Goal: Task Accomplishment & Management: Manage account settings

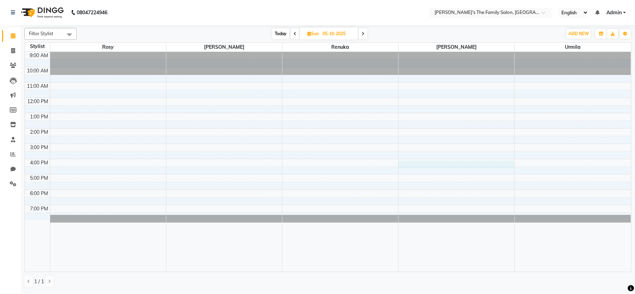
click at [404, 167] on div "9:00 AM 10:00 AM 11:00 AM 12:00 PM 1:00 PM 2:00 PM 3:00 PM 4:00 PM 5:00 PM 6:00…" at bounding box center [328, 162] width 606 height 220
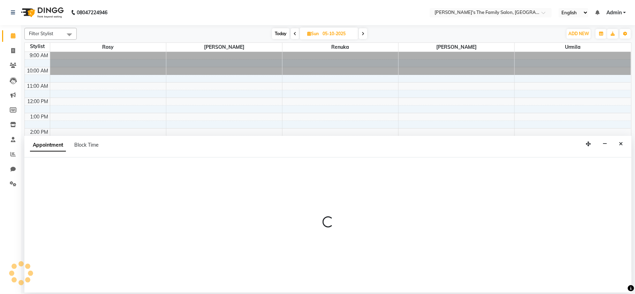
select select "50503"
select select "960"
select select "tentative"
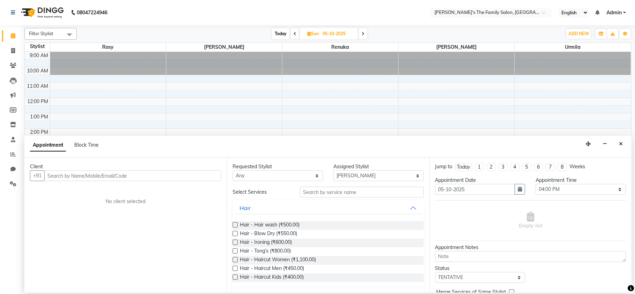
click at [292, 34] on span at bounding box center [295, 33] width 8 height 11
type input "04-10-2025"
select select "960"
click at [292, 34] on span at bounding box center [295, 33] width 8 height 11
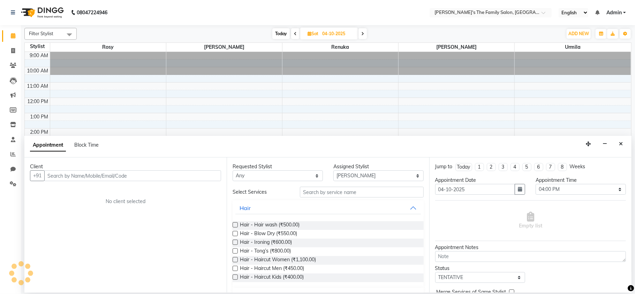
type input "03-10-2025"
select select "960"
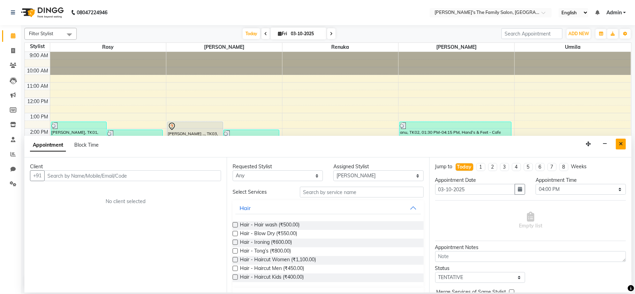
click at [620, 143] on icon "Close" at bounding box center [621, 144] width 4 height 5
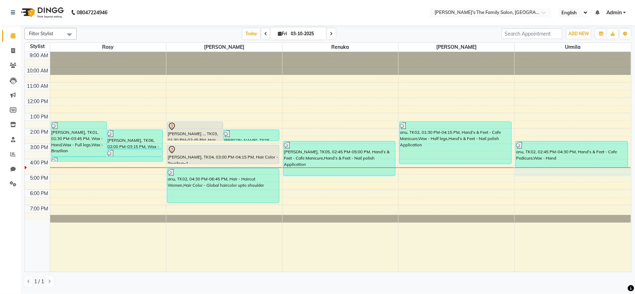
click at [564, 173] on div "9:00 AM 10:00 AM 11:00 AM 12:00 PM 1:00 PM 2:00 PM 3:00 PM 4:00 PM 5:00 PM 6:00…" at bounding box center [328, 162] width 606 height 220
select select "64187"
select select "990"
select select "tentative"
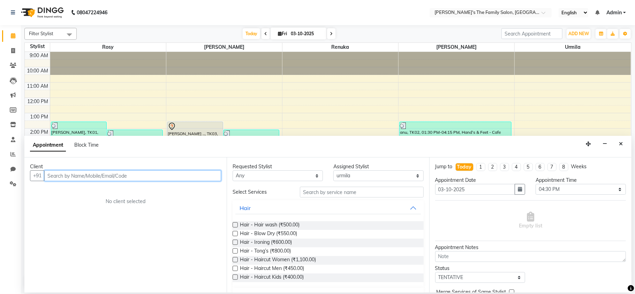
click at [53, 173] on input "text" at bounding box center [132, 176] width 177 height 11
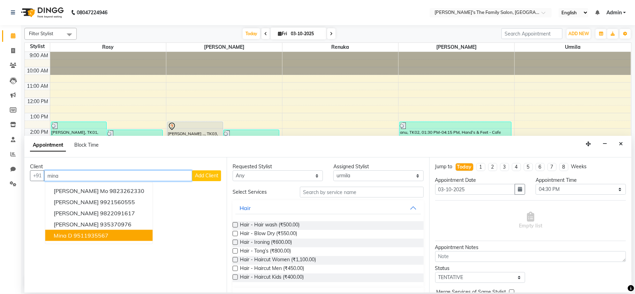
click at [72, 234] on button "mina d 9511935567" at bounding box center [98, 235] width 107 height 11
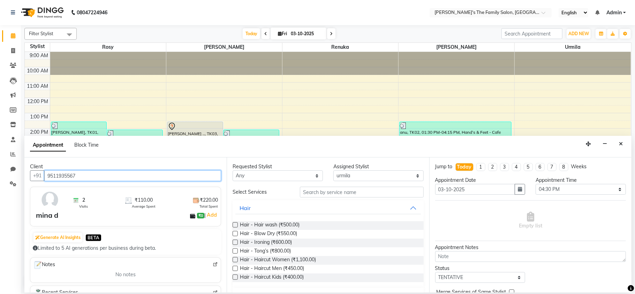
type input "9511935567"
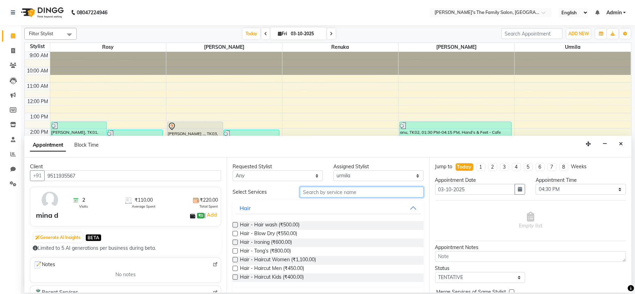
click at [313, 193] on input "text" at bounding box center [362, 192] width 124 height 11
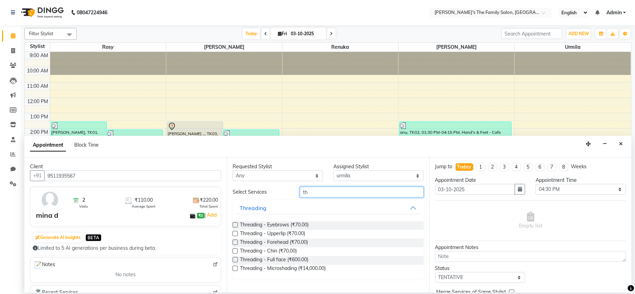
type input "th"
click at [235, 228] on label at bounding box center [235, 225] width 5 height 5
click at [235, 228] on input "checkbox" at bounding box center [235, 226] width 5 height 5
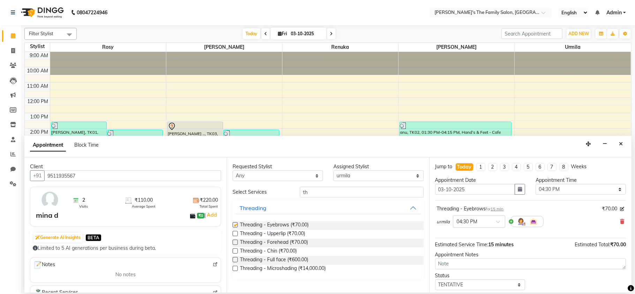
checkbox input "false"
click at [234, 235] on label at bounding box center [235, 233] width 5 height 5
click at [234, 235] on input "checkbox" at bounding box center [235, 234] width 5 height 5
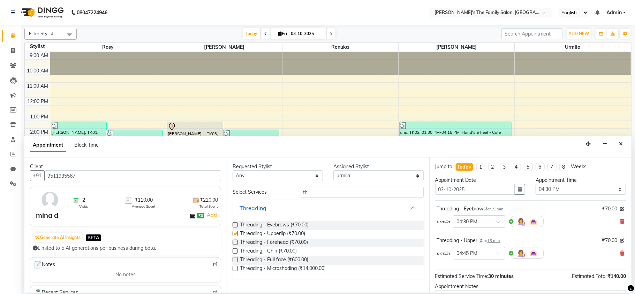
checkbox input "false"
click at [236, 244] on label at bounding box center [235, 242] width 5 height 5
click at [236, 244] on input "checkbox" at bounding box center [235, 243] width 5 height 5
checkbox input "false"
click at [620, 284] on icon at bounding box center [622, 285] width 4 height 5
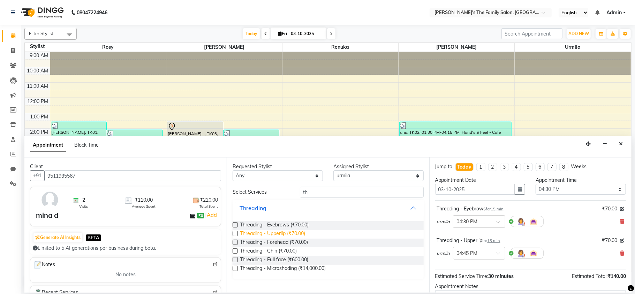
click at [272, 235] on span "Threading - Upperlip (₹70.00)" at bounding box center [272, 234] width 65 height 9
checkbox input "false"
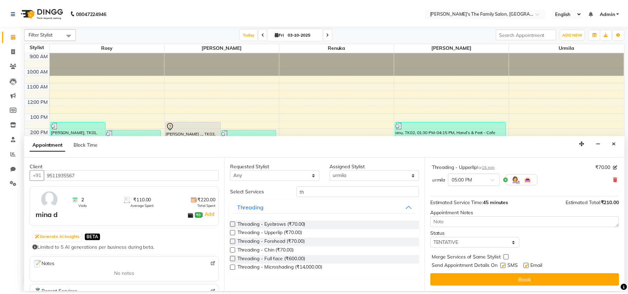
scroll to position [106, 0]
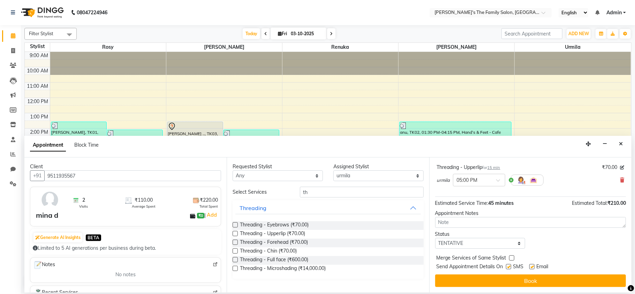
click at [530, 265] on label at bounding box center [532, 266] width 5 height 5
click at [530, 265] on input "checkbox" at bounding box center [532, 267] width 5 height 5
checkbox input "false"
click at [510, 268] on label at bounding box center [508, 266] width 5 height 5
click at [510, 268] on input "checkbox" at bounding box center [508, 267] width 5 height 5
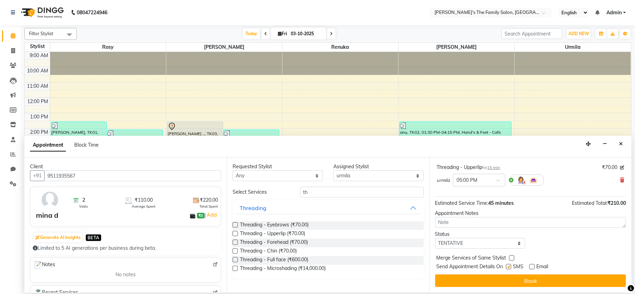
checkbox input "false"
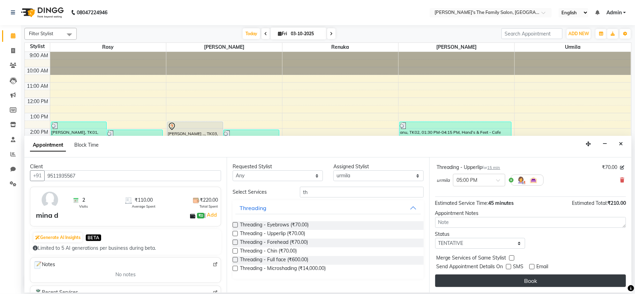
click at [522, 279] on button "Book" at bounding box center [530, 281] width 191 height 13
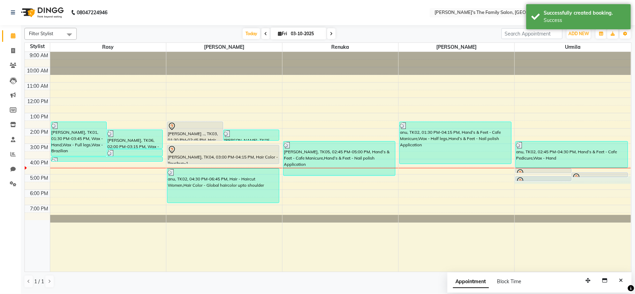
click at [540, 184] on div "9:00 AM 10:00 AM 11:00 AM 12:00 PM 1:00 PM 2:00 PM 3:00 PM 4:00 PM 5:00 PM 6:00…" at bounding box center [328, 162] width 606 height 220
select select "64187"
select select "tentative"
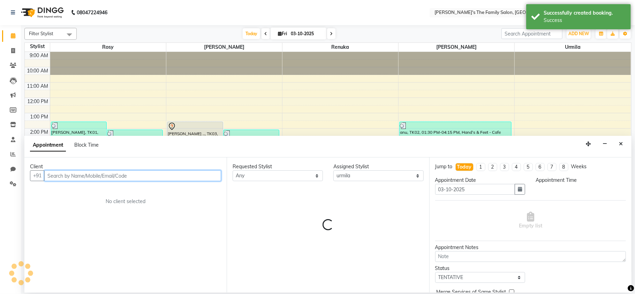
select select "1020"
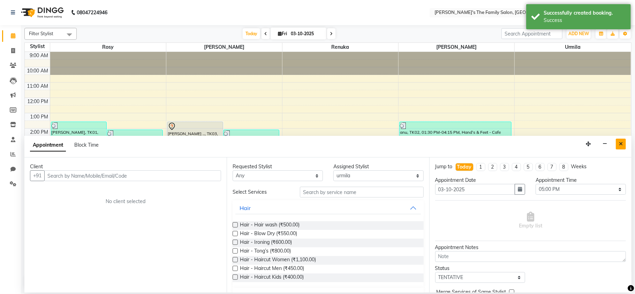
click at [622, 145] on icon "Close" at bounding box center [621, 144] width 4 height 5
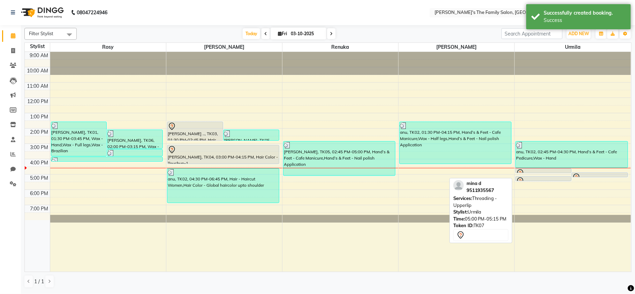
click at [533, 177] on link "mina d, TK07, 05:00 PM-05:15 PM, Threading - Upperlip" at bounding box center [544, 179] width 56 height 5
select select "7"
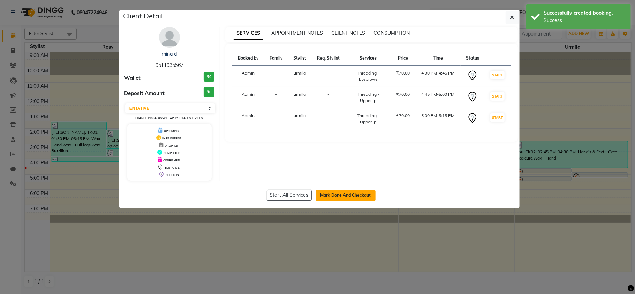
click at [353, 197] on button "Mark Done And Checkout" at bounding box center [346, 195] width 60 height 11
select select "service"
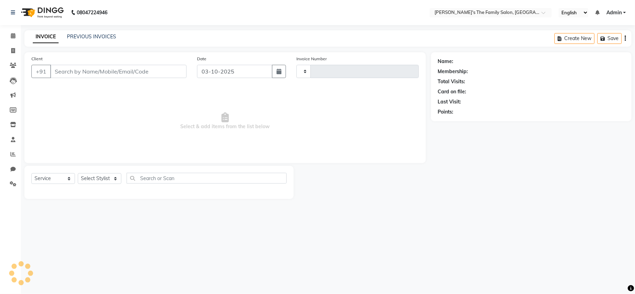
type input "1076"
select select "6537"
type input "9511935567"
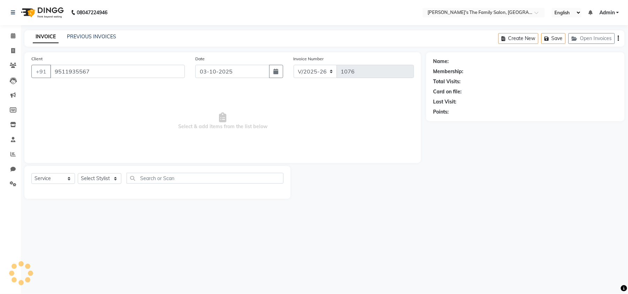
select select "64187"
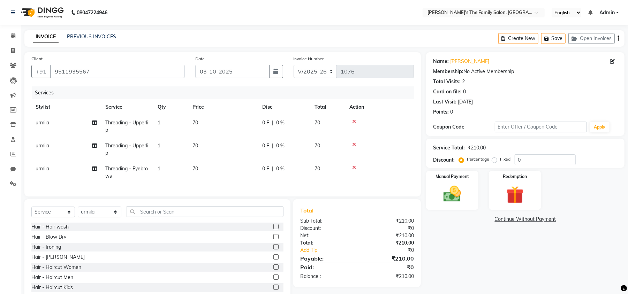
click at [321, 123] on td "70" at bounding box center [327, 126] width 35 height 23
select select "64187"
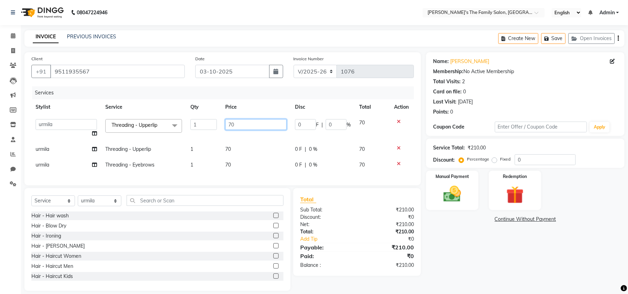
click at [238, 122] on input "70" at bounding box center [255, 124] width 61 height 11
type input "7"
type input "50"
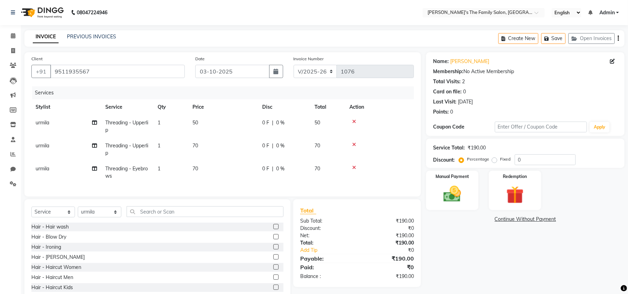
click at [234, 145] on td "70" at bounding box center [223, 149] width 70 height 23
select select "64187"
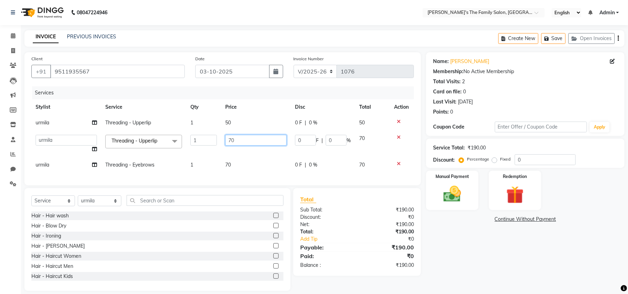
click at [241, 143] on input "70" at bounding box center [255, 140] width 61 height 11
type input "7"
type input "50"
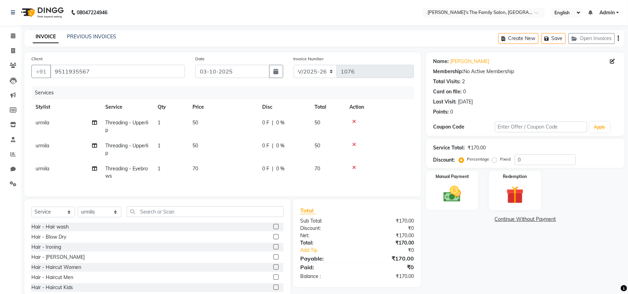
click at [233, 162] on td "70" at bounding box center [223, 172] width 70 height 23
select select "64187"
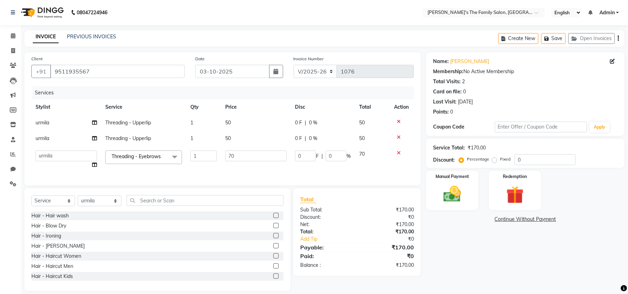
click at [233, 162] on td "70" at bounding box center [256, 160] width 70 height 27
click at [239, 156] on input "70" at bounding box center [255, 156] width 61 height 11
type input "7"
type input "50"
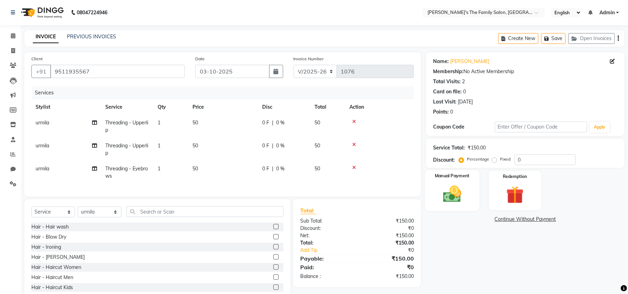
click at [450, 192] on img at bounding box center [452, 194] width 30 height 21
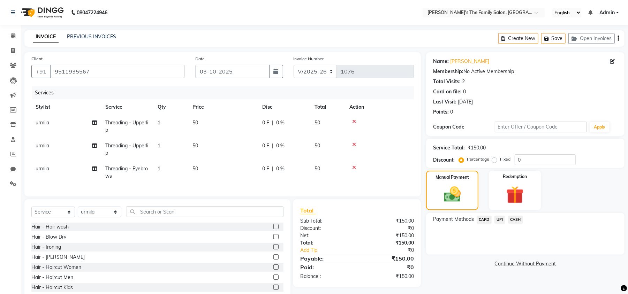
click at [515, 218] on span "CASH" at bounding box center [515, 220] width 15 height 8
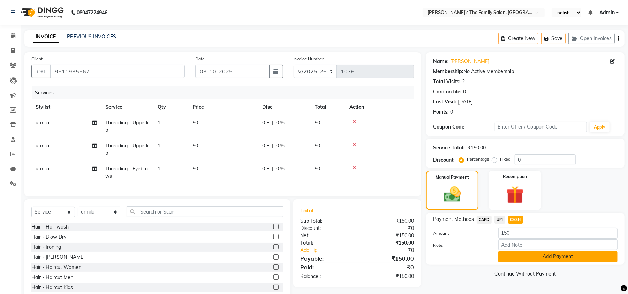
click at [543, 255] on button "Add Payment" at bounding box center [558, 257] width 119 height 11
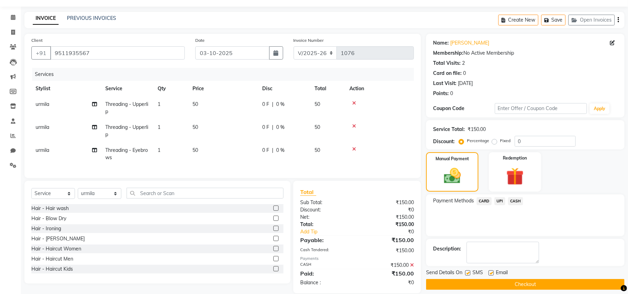
scroll to position [35, 0]
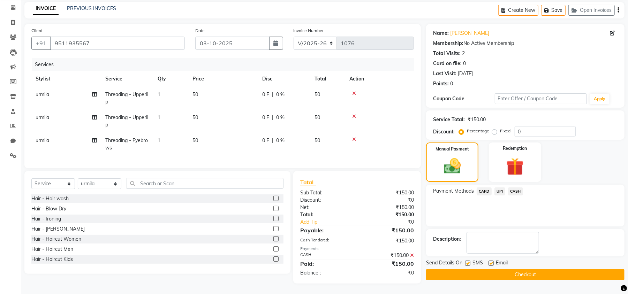
click at [506, 270] on button "Checkout" at bounding box center [525, 275] width 199 height 11
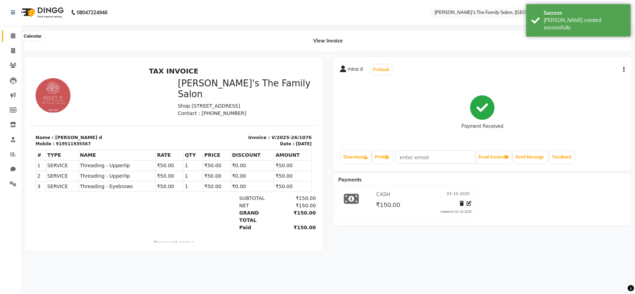
click at [13, 36] on icon at bounding box center [13, 35] width 5 height 5
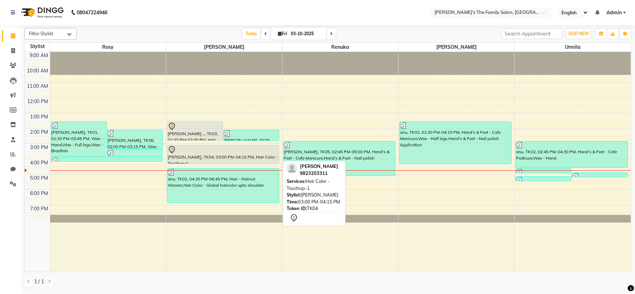
click at [208, 164] on div at bounding box center [223, 164] width 112 height 3
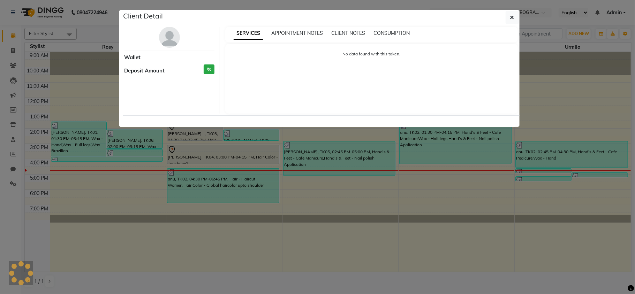
select select "7"
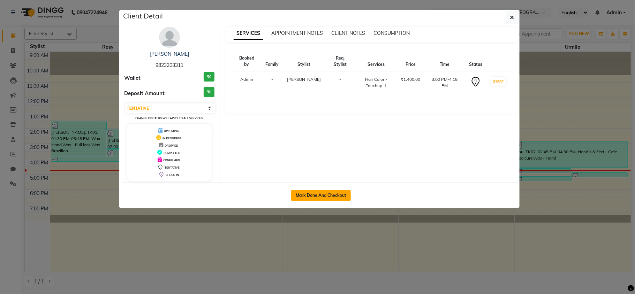
click at [328, 199] on button "Mark Done And Checkout" at bounding box center [321, 195] width 60 height 11
select select "6537"
select select "service"
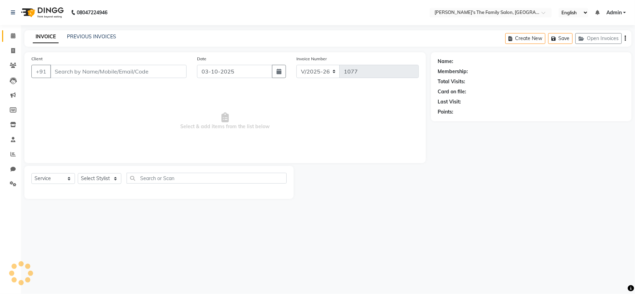
type input "9823203311"
select select "50500"
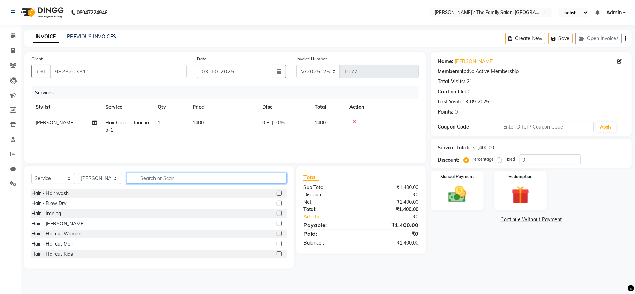
click at [165, 182] on input "text" at bounding box center [207, 178] width 160 height 11
type input "r"
type input "thre"
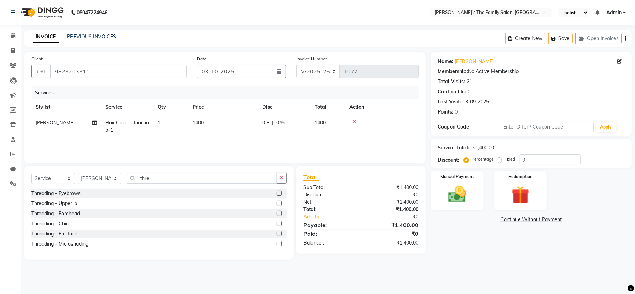
click at [279, 202] on label at bounding box center [279, 203] width 5 height 5
click at [279, 202] on input "checkbox" at bounding box center [279, 204] width 5 height 5
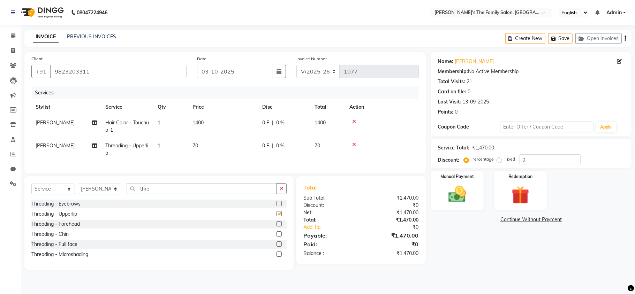
checkbox input "false"
click at [279, 237] on label at bounding box center [279, 234] width 5 height 5
click at [279, 237] on input "checkbox" at bounding box center [279, 234] width 5 height 5
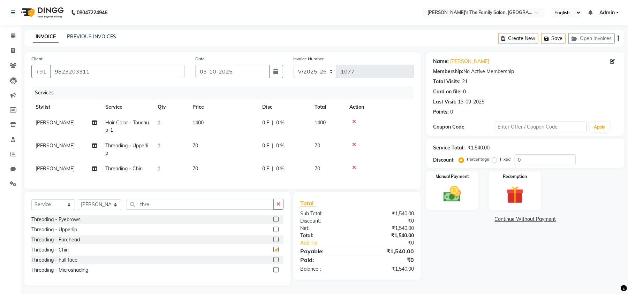
checkbox input "false"
click at [197, 204] on div "Select Service Product Membership Package Voucher Prepaid Gift Card Select Styl…" at bounding box center [157, 239] width 266 height 94
click at [207, 210] on input "thre" at bounding box center [200, 204] width 147 height 11
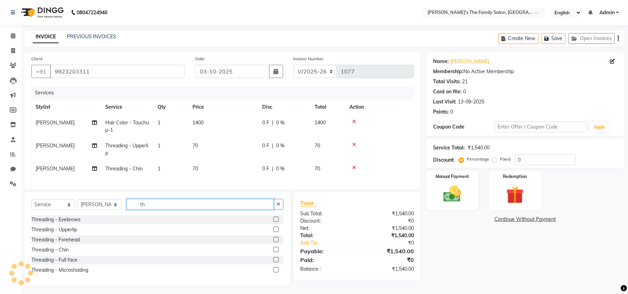
type input "t"
type input "nail"
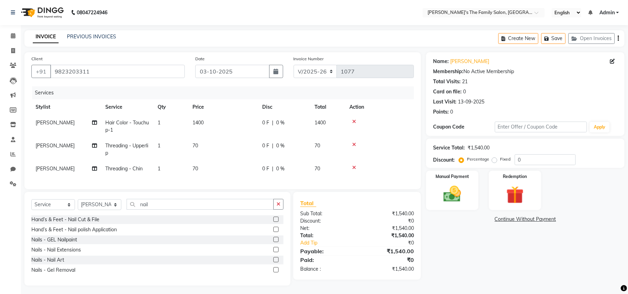
click at [276, 232] on label at bounding box center [276, 229] width 5 height 5
click at [276, 232] on input "checkbox" at bounding box center [276, 230] width 5 height 5
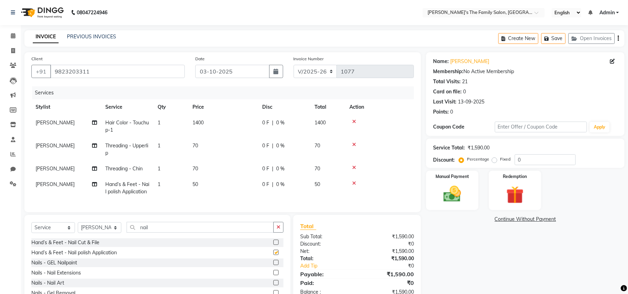
checkbox input "false"
click at [202, 187] on td "50" at bounding box center [223, 188] width 70 height 23
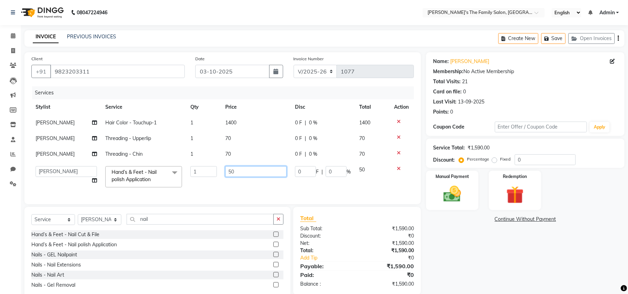
click at [239, 173] on input "50" at bounding box center [255, 171] width 61 height 11
type input "5"
type input "300"
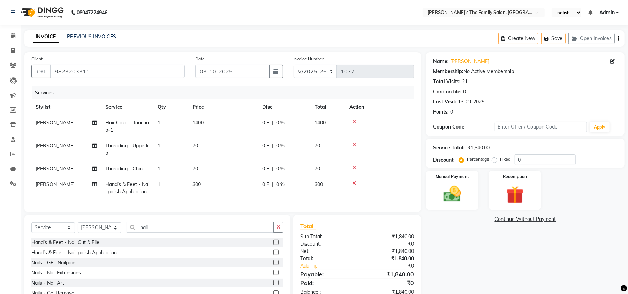
click at [524, 250] on div "Name: [PERSON_NAME] Membership: No Active Membership Total Visits: 21 Card on f…" at bounding box center [528, 180] width 204 height 257
click at [42, 184] on span "[PERSON_NAME]" at bounding box center [55, 184] width 39 height 6
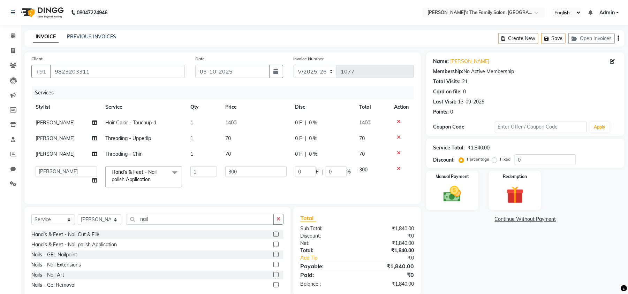
click at [42, 184] on td "[PERSON_NAME] [PERSON_NAME] Renuka Rosy urmila" at bounding box center [66, 177] width 70 height 30
click at [58, 172] on select "[PERSON_NAME] [PERSON_NAME] Renuka Rosy urmila" at bounding box center [66, 171] width 61 height 11
select select "50503"
click at [39, 153] on span "[PERSON_NAME]" at bounding box center [55, 154] width 39 height 6
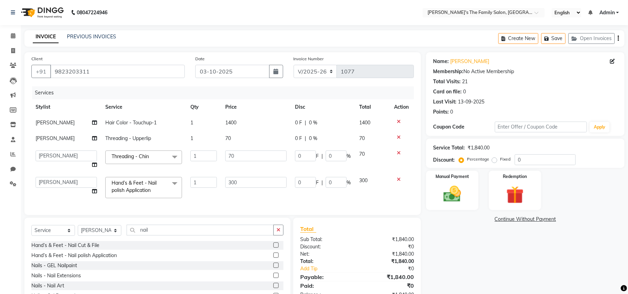
click at [39, 153] on select "[PERSON_NAME] [PERSON_NAME] Renuka Rosy urmila" at bounding box center [66, 156] width 61 height 11
select select "50503"
click at [42, 137] on span "[PERSON_NAME]" at bounding box center [55, 138] width 39 height 6
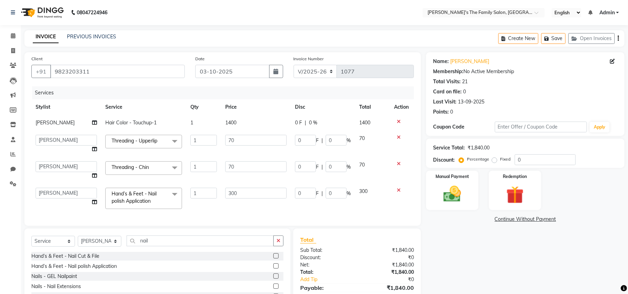
click at [42, 137] on select "[PERSON_NAME] [PERSON_NAME] Renuka Rosy urmila" at bounding box center [66, 140] width 61 height 11
select select "50503"
click at [95, 121] on icon at bounding box center [94, 122] width 5 height 5
select select "50500"
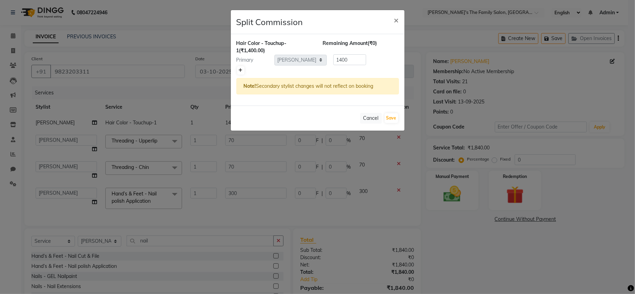
click at [239, 69] on icon at bounding box center [241, 70] width 4 height 4
type input "700"
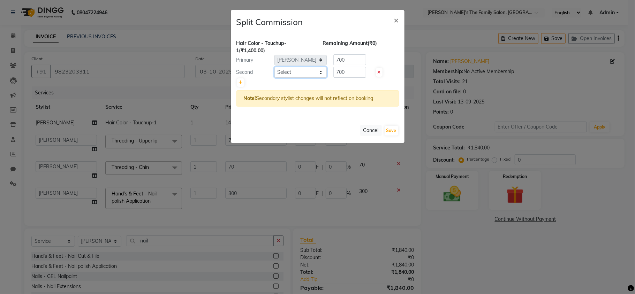
click at [295, 73] on select "Select [PERSON_NAME] [PERSON_NAME] Renuka Rosy urmila" at bounding box center [301, 72] width 52 height 11
select select "50503"
click at [275, 67] on select "Select [PERSON_NAME] [PERSON_NAME] Renuka Rosy urmila" at bounding box center [301, 72] width 52 height 11
click at [349, 72] on input "700" at bounding box center [350, 72] width 33 height 11
type input "7"
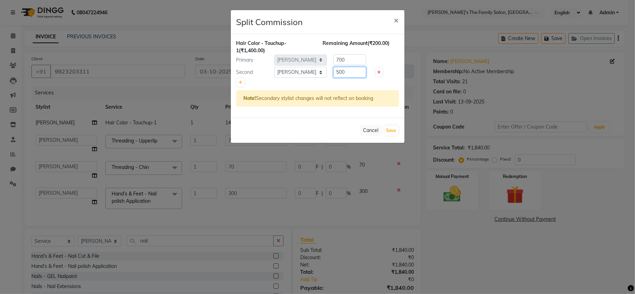
type input "500"
click at [350, 60] on input "700" at bounding box center [350, 59] width 33 height 11
type input "7"
type input "900"
click at [392, 129] on button "Save" at bounding box center [392, 131] width 14 height 10
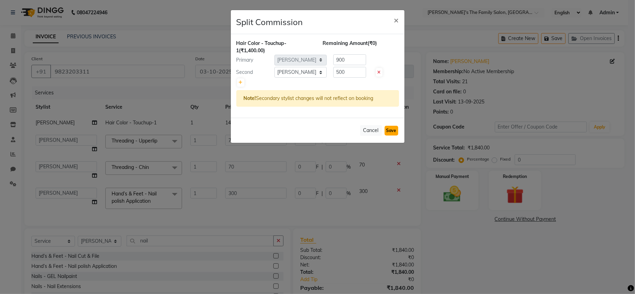
select select "Select"
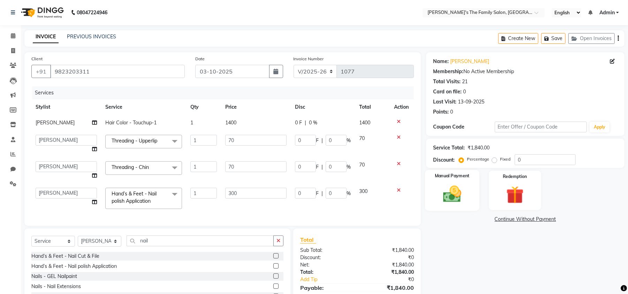
click at [458, 191] on img at bounding box center [452, 194] width 30 height 21
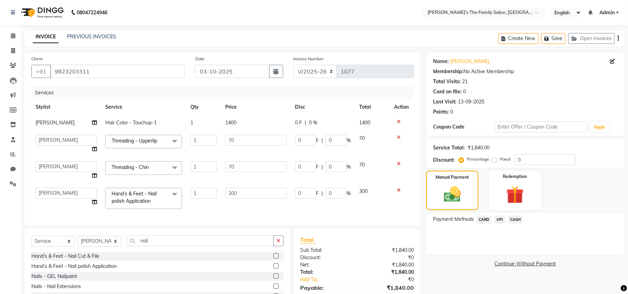
click at [500, 219] on span "UPI" at bounding box center [500, 220] width 11 height 8
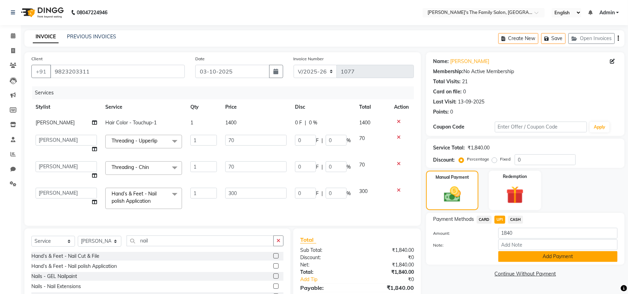
click at [541, 257] on button "Add Payment" at bounding box center [558, 257] width 119 height 11
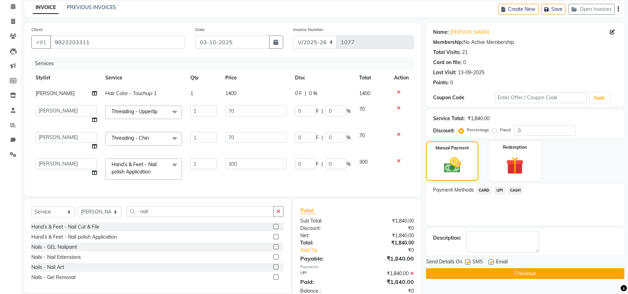
scroll to position [55, 0]
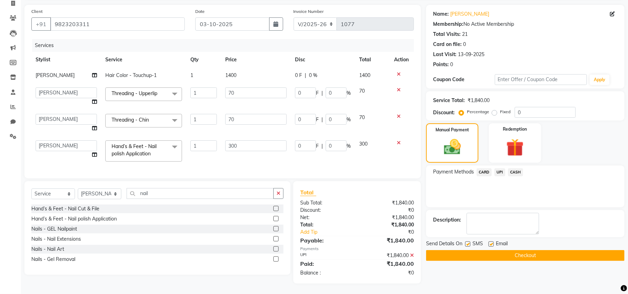
click at [532, 250] on button "Checkout" at bounding box center [525, 255] width 199 height 11
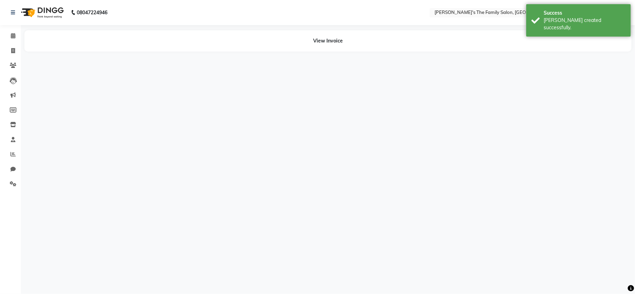
select select "50500"
select select "50503"
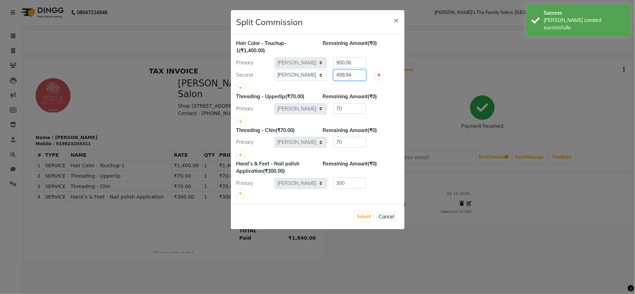
click at [365, 75] on input "499.94" at bounding box center [350, 75] width 33 height 11
type input "4"
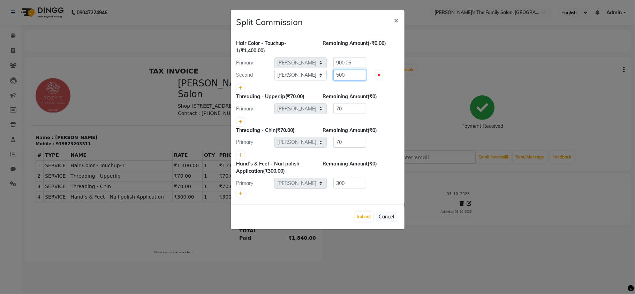
type input "500"
click at [360, 65] on input "900.06" at bounding box center [350, 62] width 33 height 11
type input "900"
click at [366, 225] on div "Submit Cancel" at bounding box center [318, 216] width 174 height 25
click at [364, 218] on button "Submit" at bounding box center [364, 217] width 18 height 10
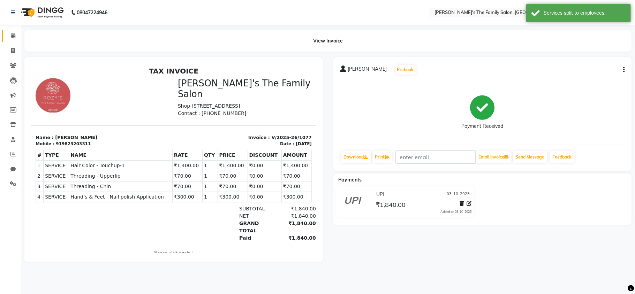
click at [15, 40] on link "Calendar" at bounding box center [10, 36] width 17 height 12
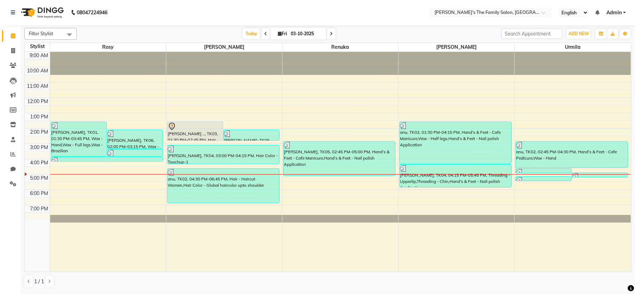
click at [390, 37] on div "[DATE] [DATE]" at bounding box center [289, 34] width 418 height 10
drag, startPoint x: 396, startPoint y: 150, endPoint x: 400, endPoint y: 189, distance: 39.2
click at [400, 189] on tbody "9:00 AM 10:00 AM 11:00 AM 12:00 PM 1:00 PM 2:00 PM 3:00 PM 4:00 PM 5:00 PM 6:00…" at bounding box center [328, 136] width 606 height 169
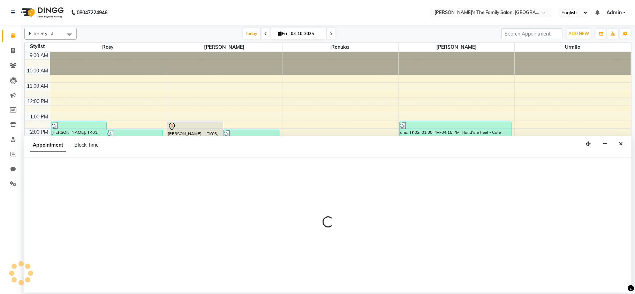
select select "50502"
select select "900"
select select "tentative"
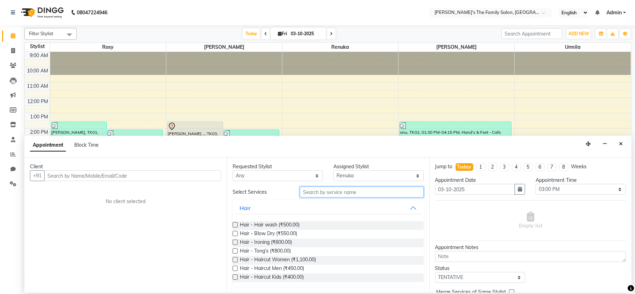
click at [385, 189] on input "text" at bounding box center [362, 192] width 124 height 11
click at [620, 142] on icon "Close" at bounding box center [621, 144] width 4 height 5
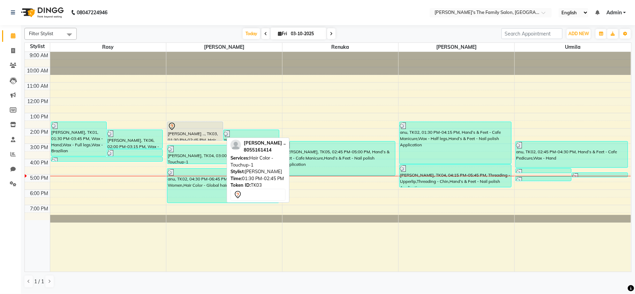
click at [208, 133] on div "[PERSON_NAME] .., TK03, 01:30 PM-02:45 PM, Hair Color - Touchup-1" at bounding box center [194, 131] width 55 height 18
select select "7"
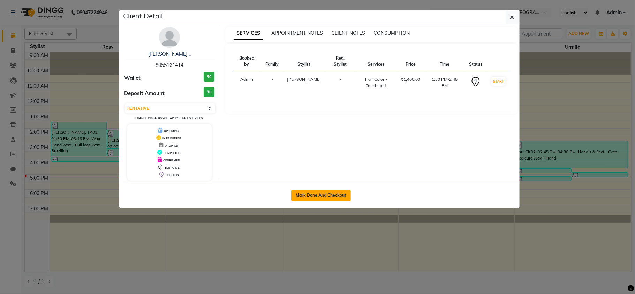
click at [320, 194] on button "Mark Done And Checkout" at bounding box center [321, 195] width 60 height 11
select select "service"
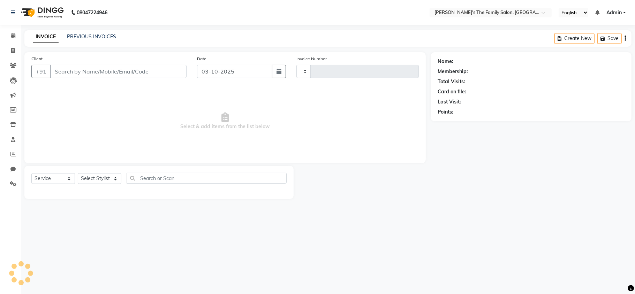
type input "1078"
select select "6537"
type input "8055161414"
select select "50500"
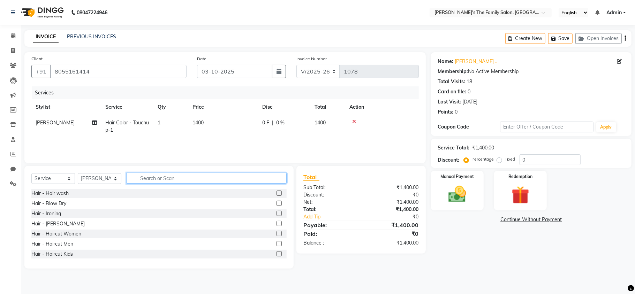
click at [151, 180] on input "text" at bounding box center [207, 178] width 160 height 11
type input "wax"
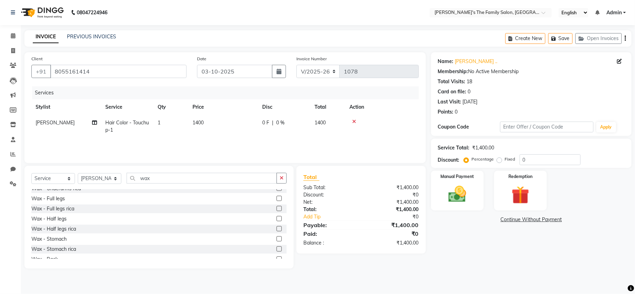
click at [277, 228] on label at bounding box center [279, 228] width 5 height 5
click at [277, 228] on input "checkbox" at bounding box center [279, 229] width 5 height 5
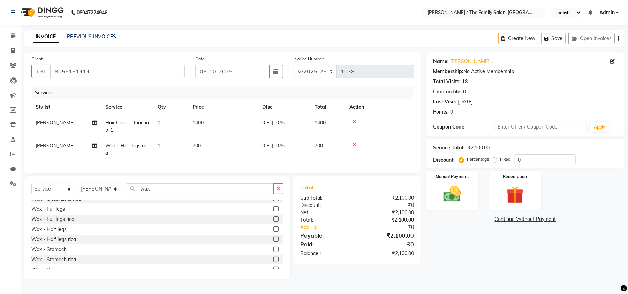
click at [357, 145] on div at bounding box center [380, 144] width 60 height 5
click at [356, 142] on div at bounding box center [380, 144] width 60 height 5
click at [354, 142] on icon at bounding box center [354, 144] width 4 height 5
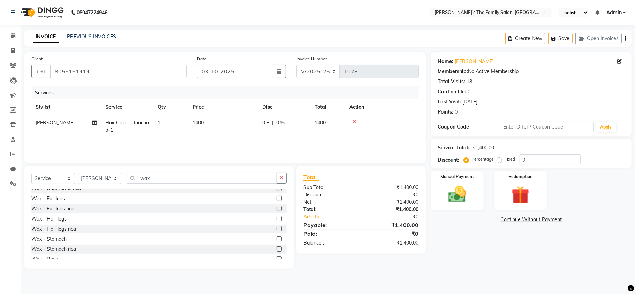
click at [277, 228] on label at bounding box center [279, 228] width 5 height 5
click at [277, 228] on input "checkbox" at bounding box center [279, 229] width 5 height 5
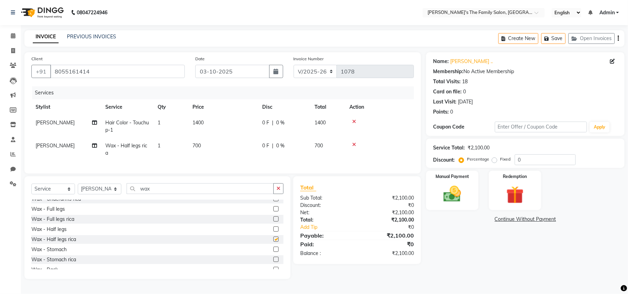
checkbox input "false"
click at [353, 141] on td at bounding box center [379, 149] width 69 height 23
click at [355, 145] on icon at bounding box center [354, 144] width 4 height 5
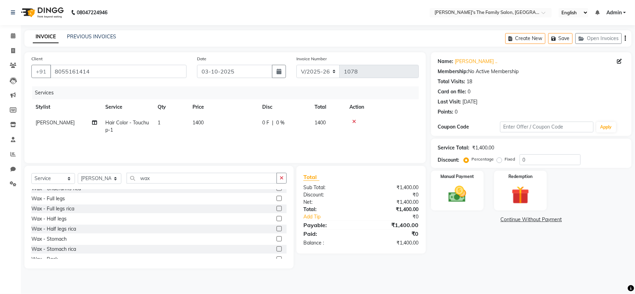
click at [635, 156] on div "Name: [PERSON_NAME] .. Membership: No Active Membership Total Visits: 18 Card o…" at bounding box center [534, 160] width 206 height 217
drag, startPoint x: 635, startPoint y: 156, endPoint x: 628, endPoint y: 184, distance: 28.0
click at [628, 184] on div "Name: [PERSON_NAME] .. Membership: No Active Membership Total Visits: 18 Card o…" at bounding box center [534, 160] width 206 height 217
click at [153, 178] on input "wax" at bounding box center [202, 178] width 150 height 11
type input "w"
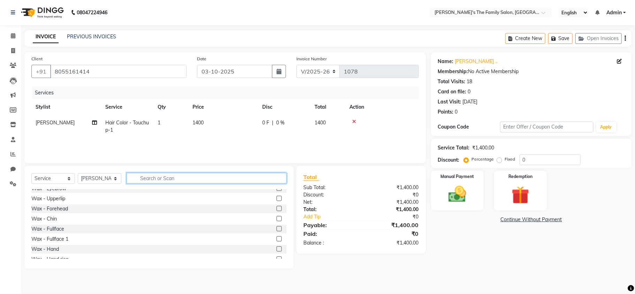
scroll to position [257, 0]
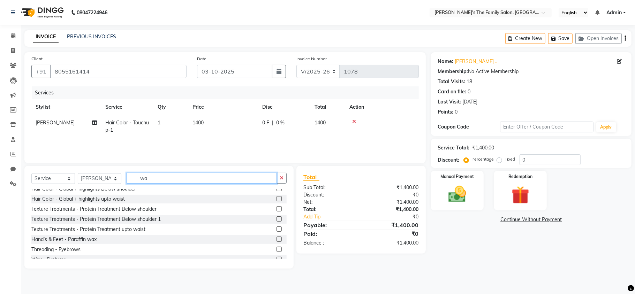
type input "wax"
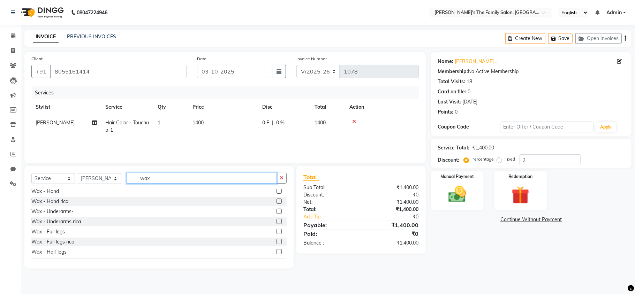
scroll to position [88, 0]
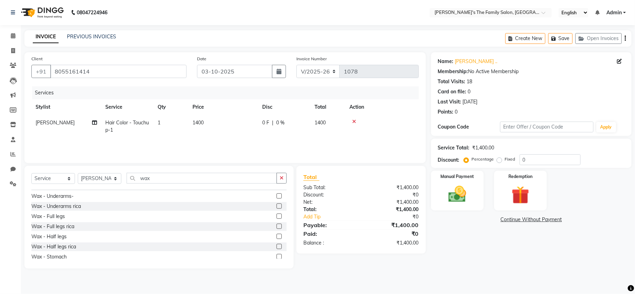
click at [277, 228] on label at bounding box center [279, 226] width 5 height 5
click at [277, 228] on input "checkbox" at bounding box center [279, 227] width 5 height 5
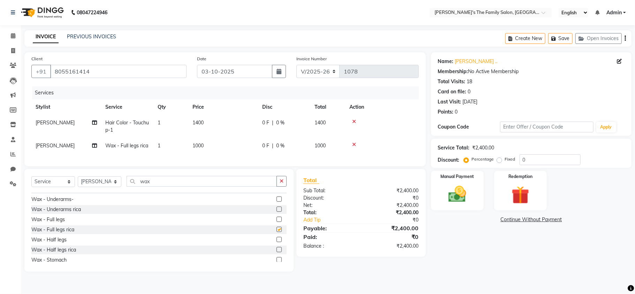
checkbox input "false"
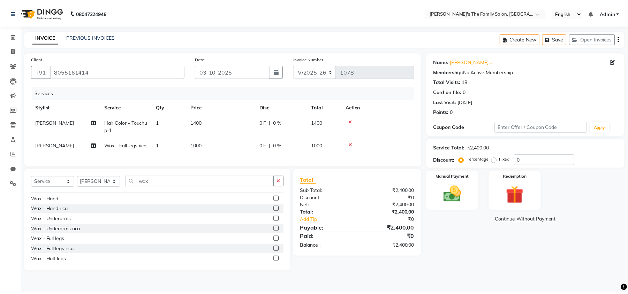
scroll to position [57, 0]
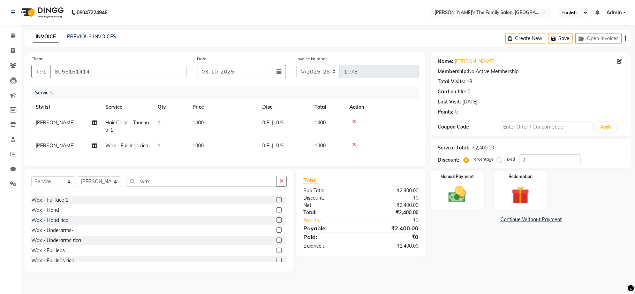
click at [277, 223] on label at bounding box center [279, 220] width 5 height 5
click at [277, 223] on input "checkbox" at bounding box center [279, 220] width 5 height 5
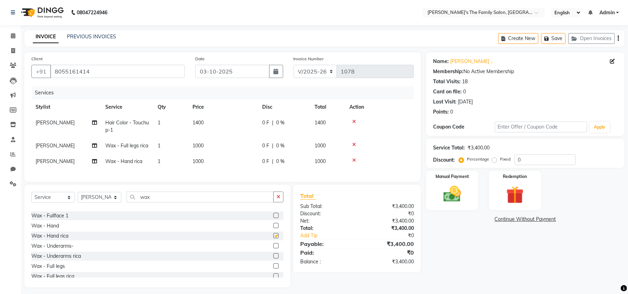
checkbox input "false"
click at [164, 203] on input "wax" at bounding box center [200, 197] width 147 height 11
type input "w"
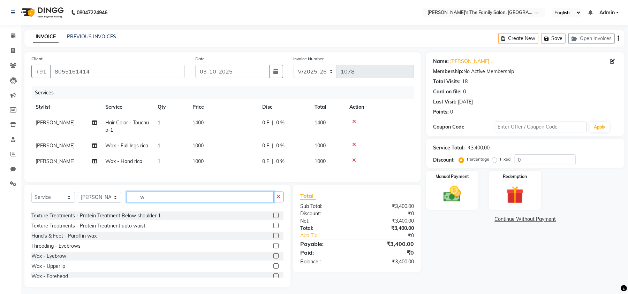
scroll to position [209, 0]
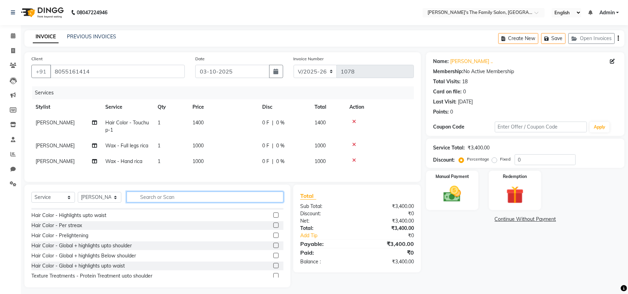
click at [147, 201] on input "text" at bounding box center [205, 197] width 157 height 11
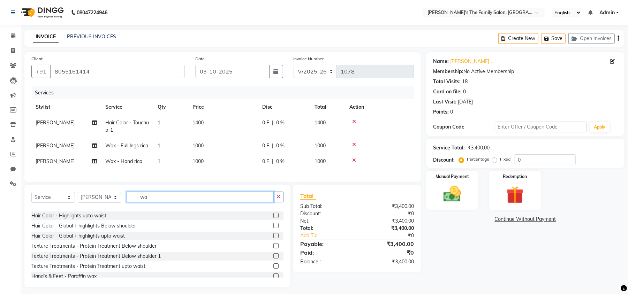
type input "wax"
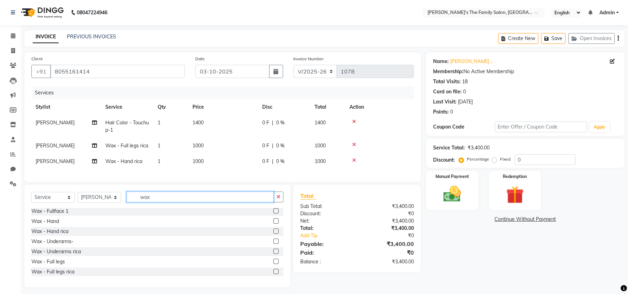
scroll to position [51, 0]
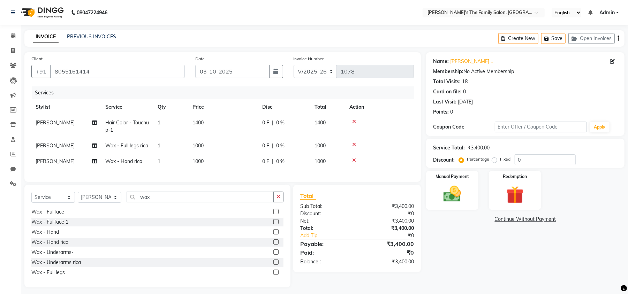
click at [274, 235] on label at bounding box center [276, 232] width 5 height 5
click at [274, 235] on input "checkbox" at bounding box center [276, 232] width 5 height 5
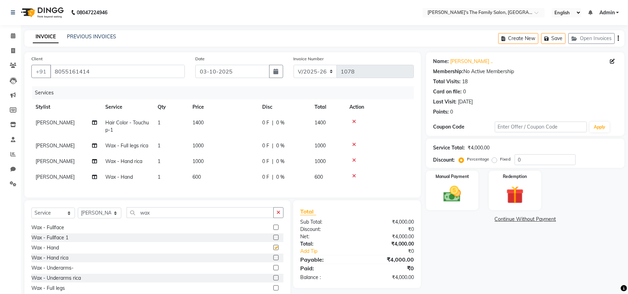
checkbox input "false"
click at [164, 218] on input "wax" at bounding box center [200, 213] width 147 height 11
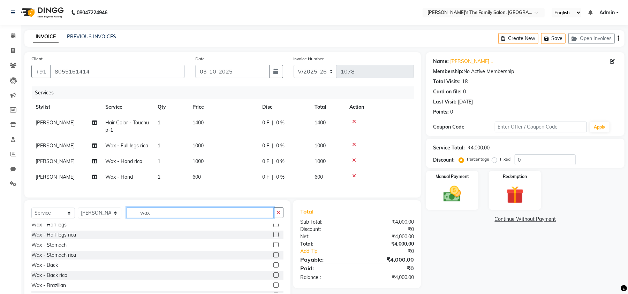
scroll to position [155, 0]
click at [274, 278] on label at bounding box center [276, 275] width 5 height 5
click at [274, 278] on input "checkbox" at bounding box center [276, 276] width 5 height 5
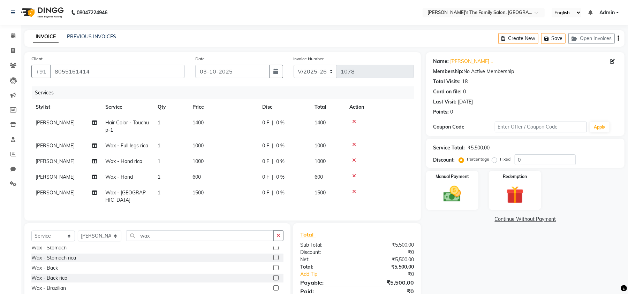
checkbox input "false"
click at [179, 241] on input "wax" at bounding box center [200, 236] width 147 height 11
type input "w"
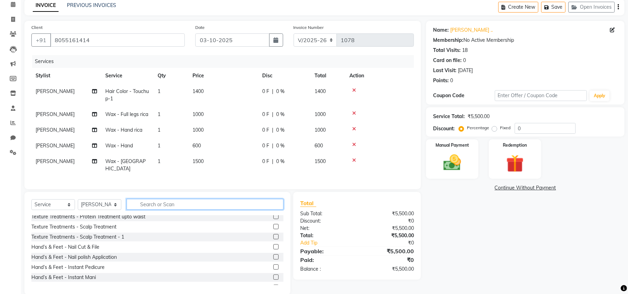
scroll to position [33, 0]
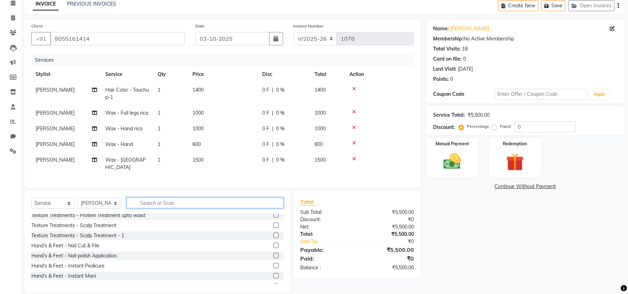
click at [158, 208] on input "text" at bounding box center [205, 203] width 157 height 11
click at [147, 209] on input "text" at bounding box center [205, 203] width 157 height 11
type input "a"
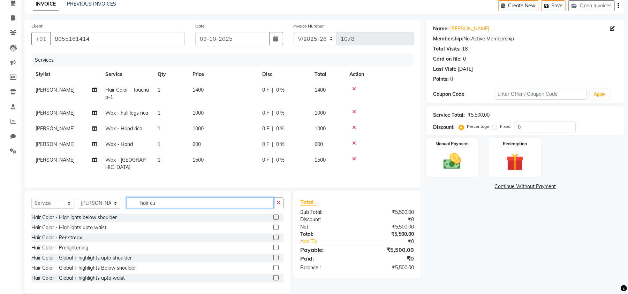
scroll to position [0, 0]
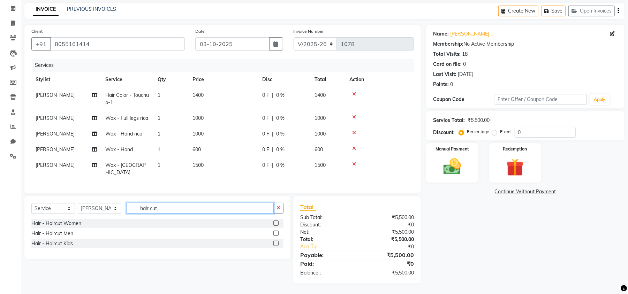
type input "hair cut"
click at [275, 223] on label at bounding box center [276, 223] width 5 height 5
click at [275, 223] on input "checkbox" at bounding box center [276, 224] width 5 height 5
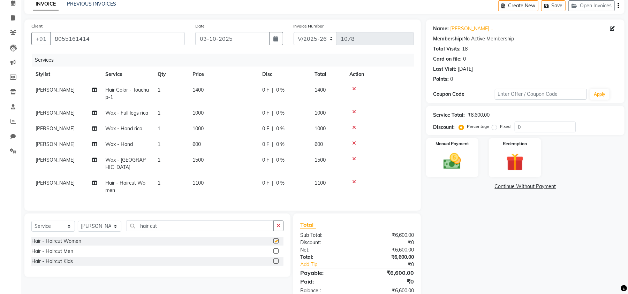
checkbox input "false"
click at [179, 225] on div "Select Service Product Membership Package Voucher Prepaid Gift Card Select Styl…" at bounding box center [157, 245] width 266 height 63
click at [169, 232] on input "hair cut" at bounding box center [200, 226] width 147 height 11
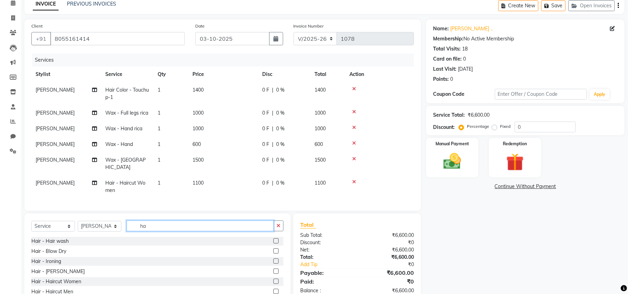
type input "h"
click at [274, 244] on label at bounding box center [276, 241] width 5 height 5
click at [274, 244] on input "checkbox" at bounding box center [276, 241] width 5 height 5
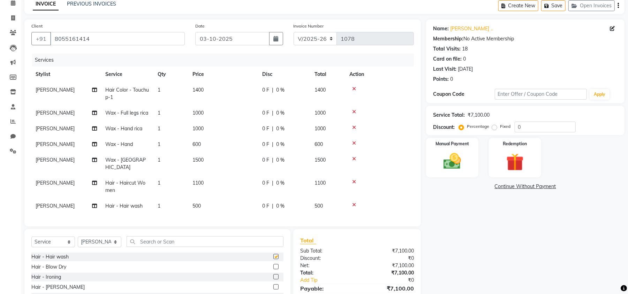
checkbox input "false"
click at [162, 245] on input "text" at bounding box center [205, 242] width 157 height 11
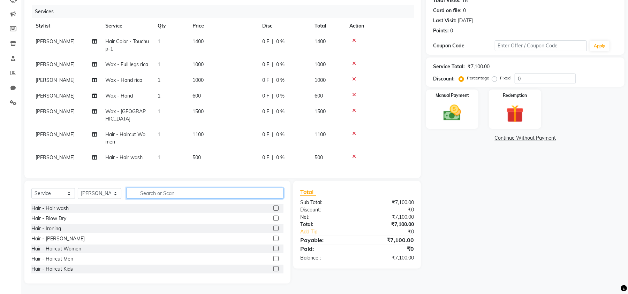
scroll to position [88, 0]
click at [151, 191] on input "text" at bounding box center [205, 193] width 157 height 11
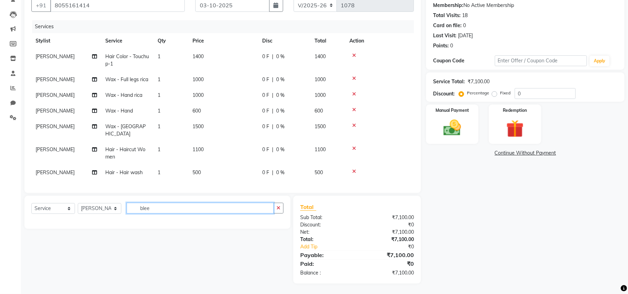
scroll to position [73, 0]
click at [167, 213] on input "bleec" at bounding box center [200, 208] width 147 height 11
type input "b"
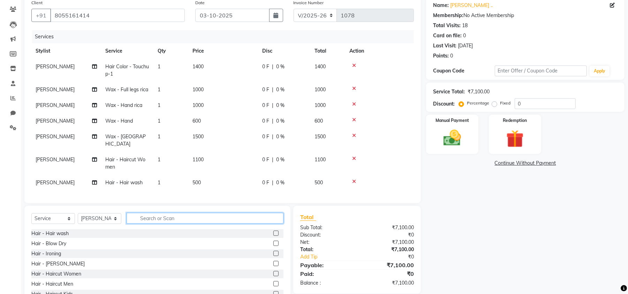
scroll to position [88, 0]
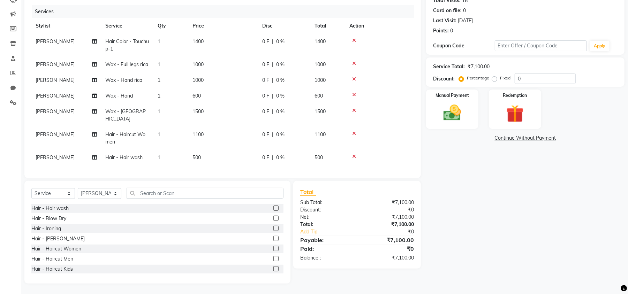
click at [274, 231] on label at bounding box center [276, 228] width 5 height 5
click at [274, 231] on input "checkbox" at bounding box center [276, 229] width 5 height 5
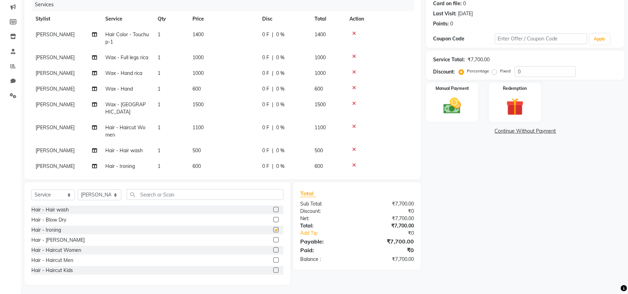
checkbox input "false"
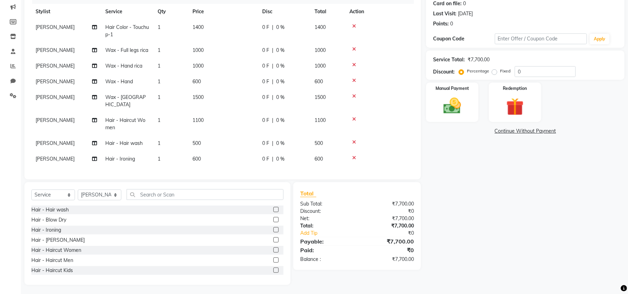
click at [211, 154] on td "600" at bounding box center [223, 159] width 70 height 16
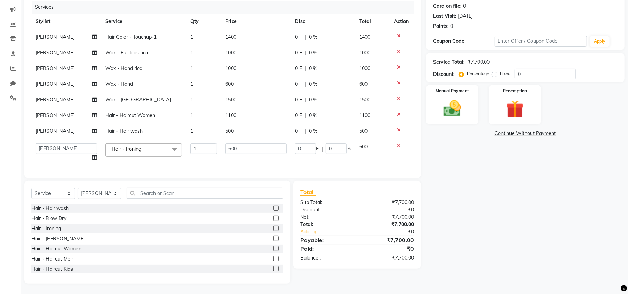
scroll to position [0, 0]
click at [253, 146] on input "600" at bounding box center [255, 148] width 61 height 11
type input "6"
type input "500"
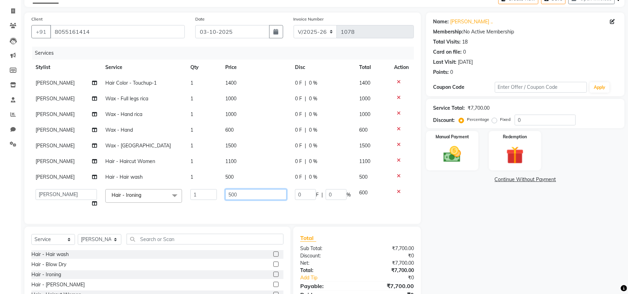
scroll to position [35, 0]
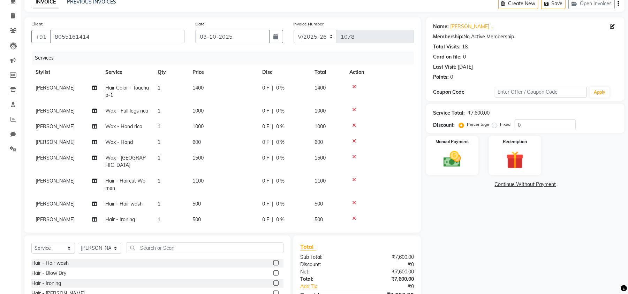
click at [245, 87] on td "1400" at bounding box center [223, 91] width 70 height 23
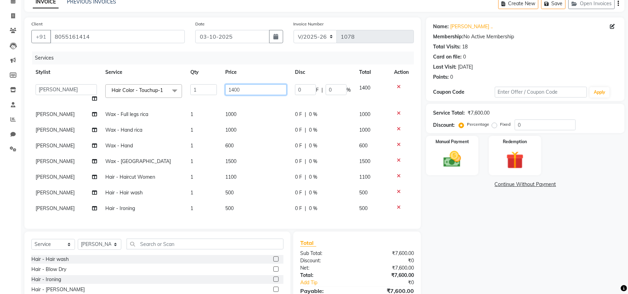
click at [248, 87] on input "1400" at bounding box center [255, 89] width 61 height 11
type input "1"
type input "1300"
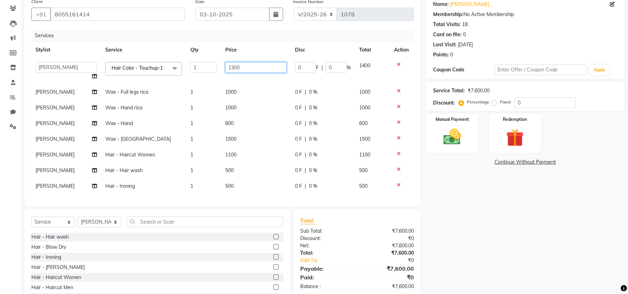
scroll to position [58, 0]
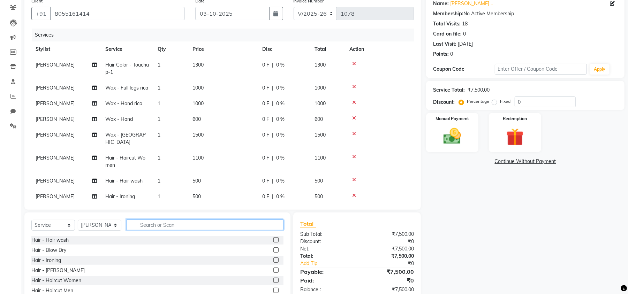
click at [164, 224] on input "text" at bounding box center [205, 225] width 157 height 11
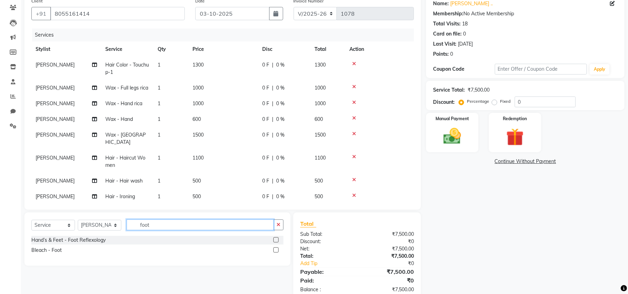
type input "foot"
click at [278, 241] on label at bounding box center [276, 240] width 5 height 5
click at [278, 241] on input "checkbox" at bounding box center [276, 240] width 5 height 5
checkbox input "false"
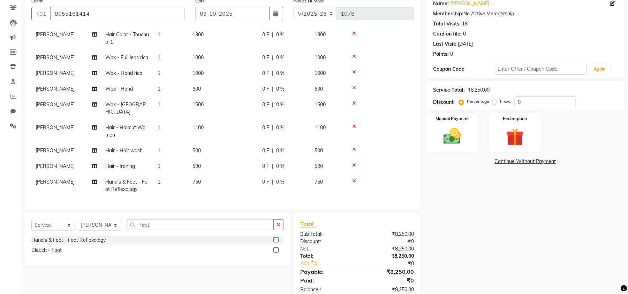
scroll to position [37, 0]
click at [166, 223] on input "foot" at bounding box center [200, 225] width 147 height 11
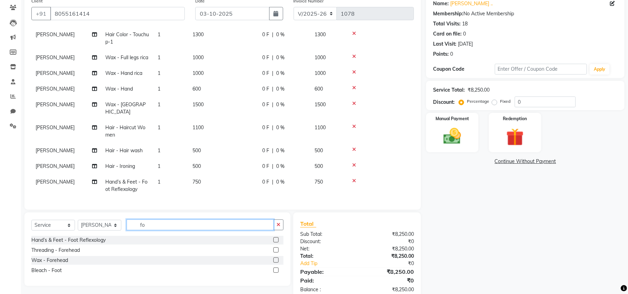
type input "f"
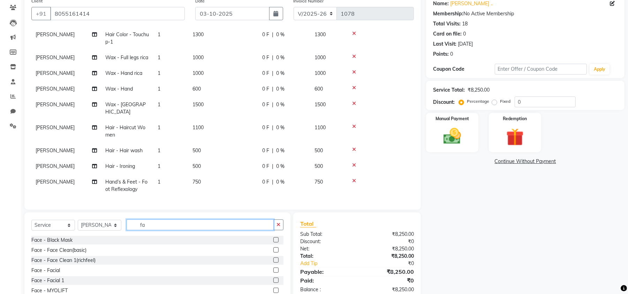
type input "f"
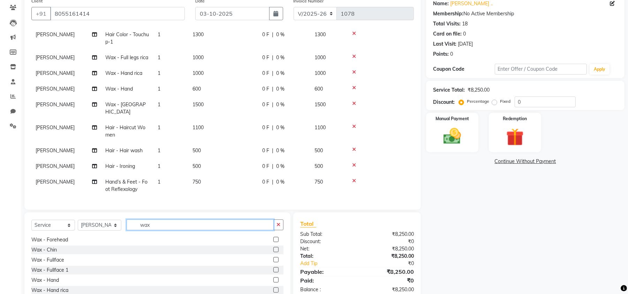
scroll to position [44, 0]
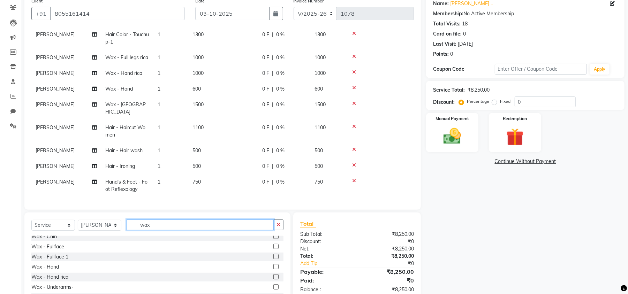
type input "wax"
click at [274, 247] on label at bounding box center [276, 246] width 5 height 5
click at [274, 247] on input "checkbox" at bounding box center [276, 247] width 5 height 5
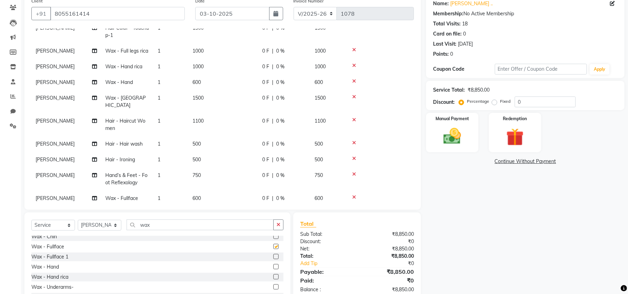
checkbox input "false"
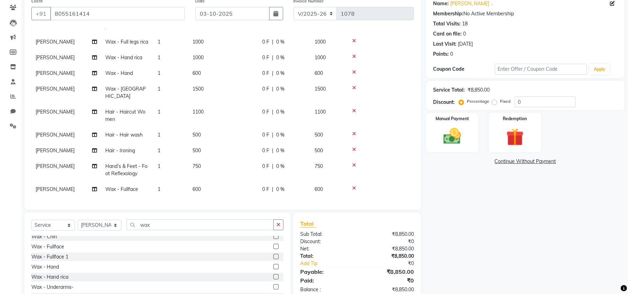
scroll to position [53, 0]
click at [207, 182] on td "600" at bounding box center [223, 190] width 70 height 16
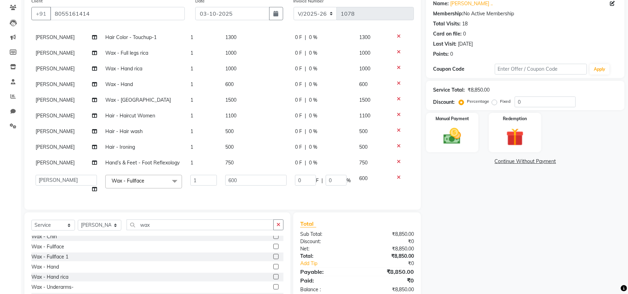
scroll to position [34, 0]
click at [263, 175] on input "600" at bounding box center [255, 180] width 61 height 11
type input "6"
type input "350"
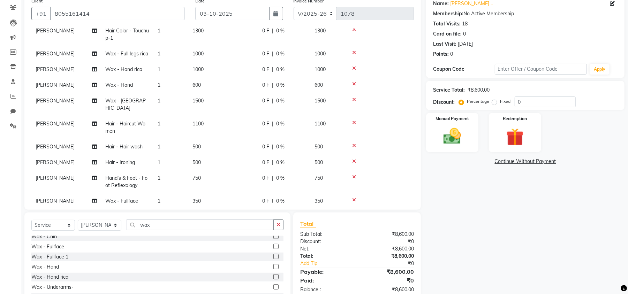
click at [241, 154] on tbody "[PERSON_NAME] Hair Color - Touchup-1 1 1300 0 F | 0 % 1300 [PERSON_NAME] Wax - …" at bounding box center [222, 116] width 383 height 186
click at [208, 172] on td "750" at bounding box center [223, 182] width 70 height 23
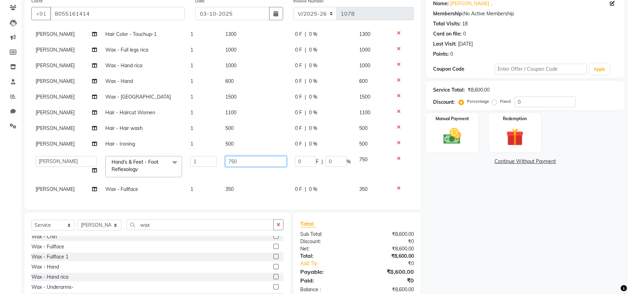
click at [253, 156] on input "750" at bounding box center [255, 161] width 61 height 11
type input "7"
type input "250"
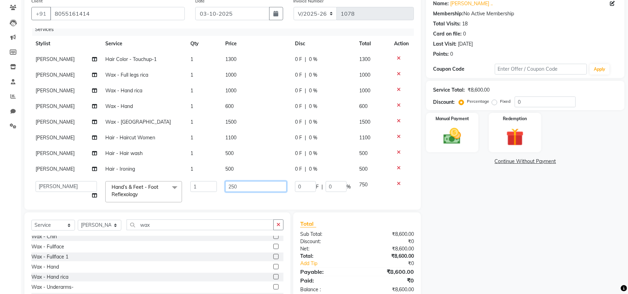
scroll to position [0, 0]
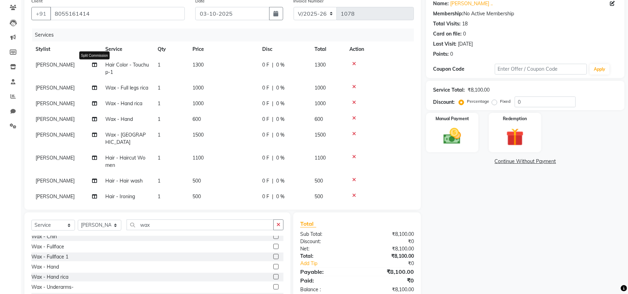
click at [93, 66] on icon at bounding box center [94, 64] width 5 height 5
select select "50500"
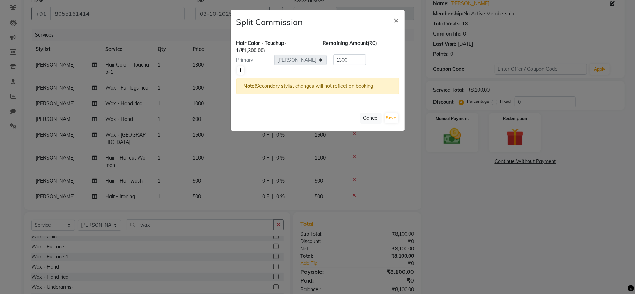
click at [240, 73] on icon at bounding box center [241, 70] width 4 height 4
type input "650"
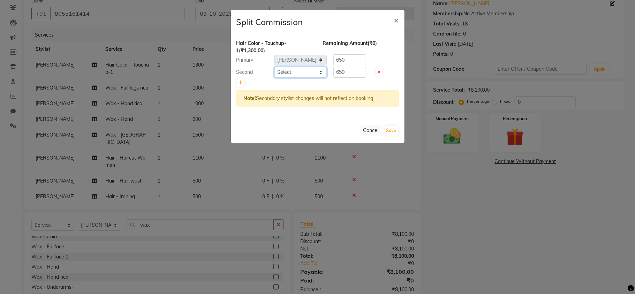
click at [291, 75] on select "Select [PERSON_NAME] [PERSON_NAME] Renuka Rosy urmila" at bounding box center [301, 72] width 52 height 11
select select "50499"
click at [275, 67] on select "Select [PERSON_NAME] [PERSON_NAME] Renuka Rosy urmila" at bounding box center [301, 72] width 52 height 11
click at [351, 70] on input "650" at bounding box center [350, 72] width 33 height 11
type input "6"
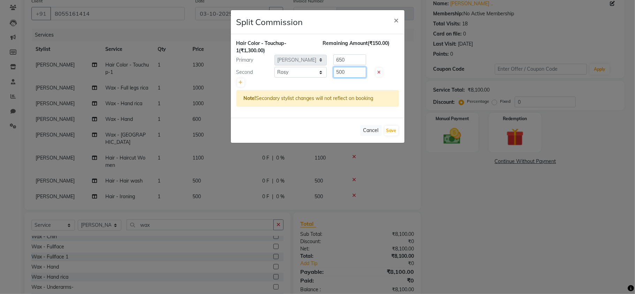
type input "500"
click at [350, 59] on input "650" at bounding box center [350, 59] width 33 height 11
type input "6"
type input "800"
click at [388, 135] on button "Save" at bounding box center [392, 131] width 14 height 10
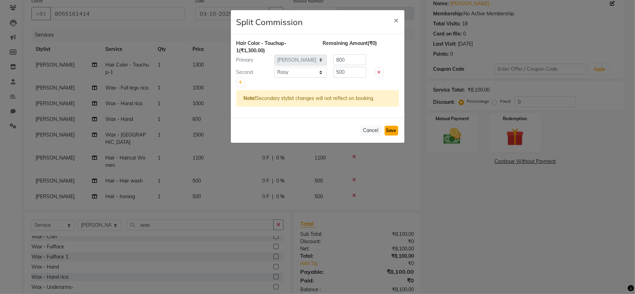
select select "Select"
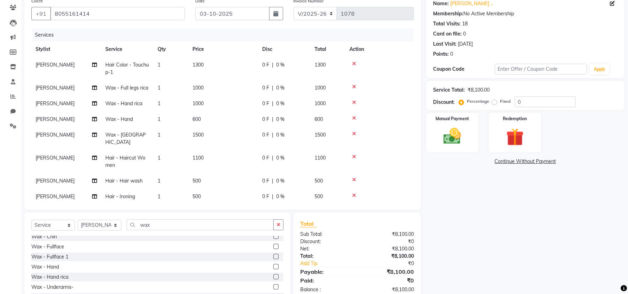
click at [45, 90] on span "[PERSON_NAME]" at bounding box center [55, 88] width 39 height 6
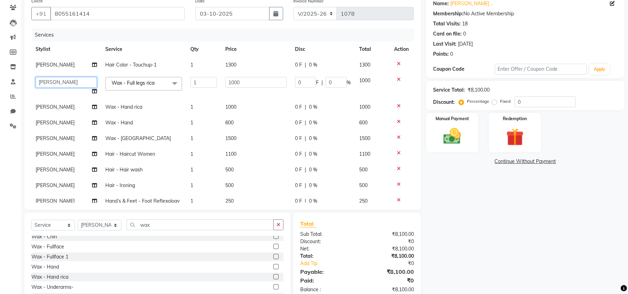
click at [52, 83] on select "[PERSON_NAME] [PERSON_NAME] Renuka Rosy urmila" at bounding box center [66, 82] width 61 height 11
select select "50499"
click at [40, 105] on span "[PERSON_NAME]" at bounding box center [55, 107] width 39 height 6
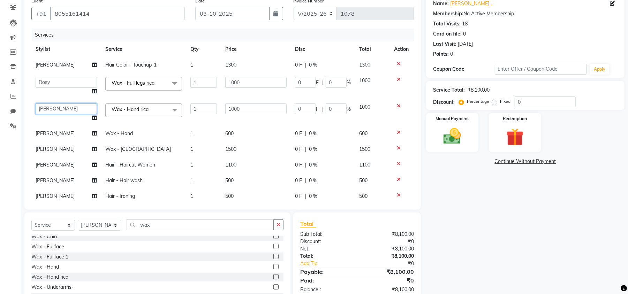
click at [40, 105] on select "[PERSON_NAME] [PERSON_NAME] Renuka Rosy urmila" at bounding box center [66, 109] width 61 height 11
select select "50502"
click at [46, 133] on span "[PERSON_NAME]" at bounding box center [55, 133] width 39 height 6
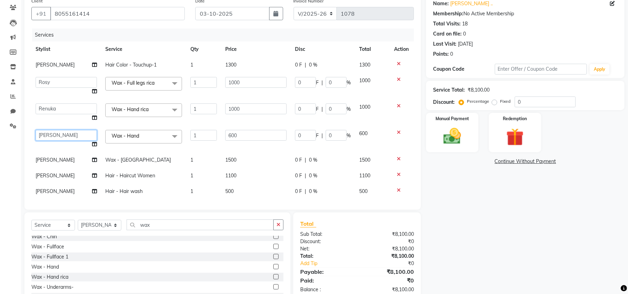
click at [46, 133] on select "[PERSON_NAME] [PERSON_NAME] Renuka Rosy urmila" at bounding box center [66, 135] width 61 height 11
select select "50502"
click at [43, 159] on span "[PERSON_NAME]" at bounding box center [55, 160] width 39 height 6
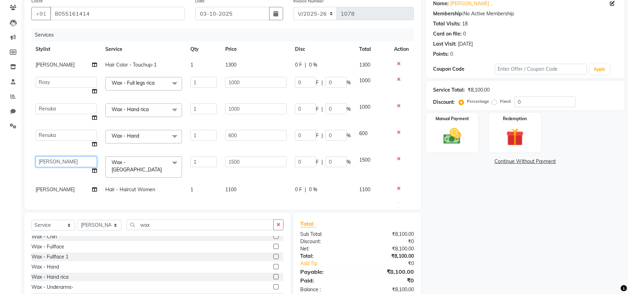
click at [43, 159] on select "[PERSON_NAME] [PERSON_NAME] Renuka Rosy urmila" at bounding box center [66, 162] width 61 height 11
select select "50502"
click at [45, 182] on td "[PERSON_NAME]" at bounding box center [66, 190] width 70 height 16
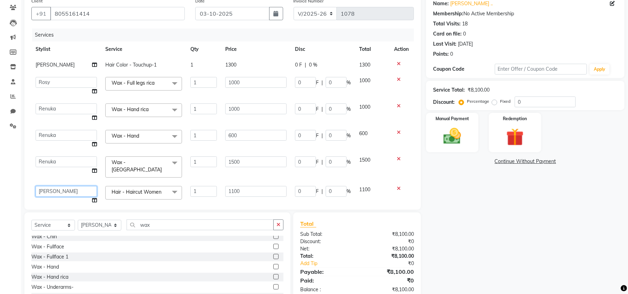
click at [70, 188] on select "[PERSON_NAME] [PERSON_NAME] Renuka Rosy urmila" at bounding box center [66, 191] width 61 height 11
click at [36, 186] on select "[PERSON_NAME] [PERSON_NAME] Renuka Rosy urmila" at bounding box center [66, 191] width 61 height 11
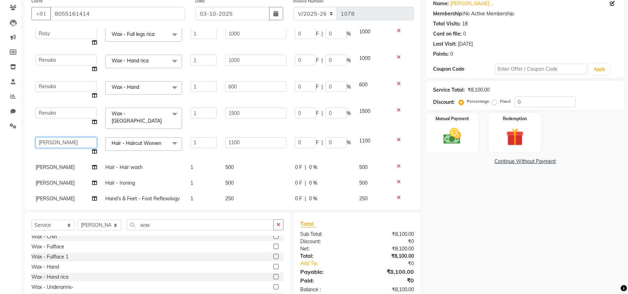
scroll to position [51, 0]
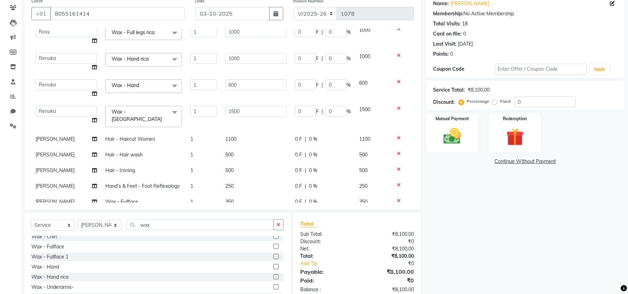
click at [45, 162] on tbody "[PERSON_NAME] Hair Color - Touchup-1 1 1300 0 F | 0 % 1300 [PERSON_NAME] [PERSO…" at bounding box center [222, 108] width 383 height 203
click at [45, 152] on span "[PERSON_NAME]" at bounding box center [55, 155] width 39 height 6
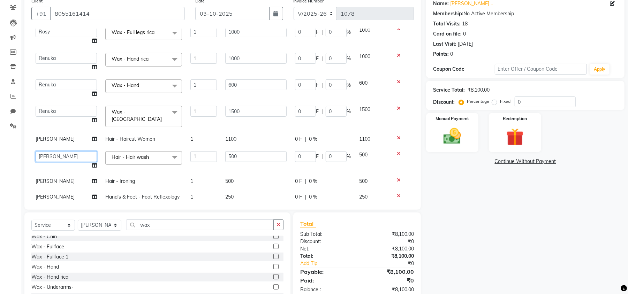
click at [45, 151] on select "[PERSON_NAME] [PERSON_NAME] Renuka Rosy urmila" at bounding box center [66, 156] width 61 height 11
select select "64187"
click at [48, 178] on td "[PERSON_NAME]" at bounding box center [66, 182] width 70 height 16
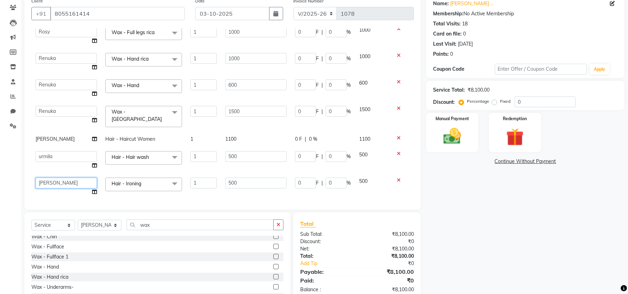
click at [48, 178] on select "[PERSON_NAME] [PERSON_NAME] Renuka Rosy urmila" at bounding box center [66, 183] width 61 height 11
select select "50499"
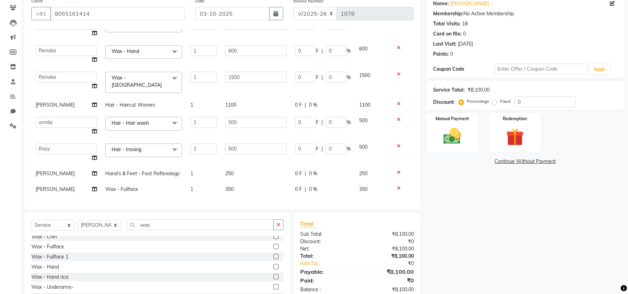
click at [40, 186] on span "[PERSON_NAME]" at bounding box center [55, 189] width 39 height 6
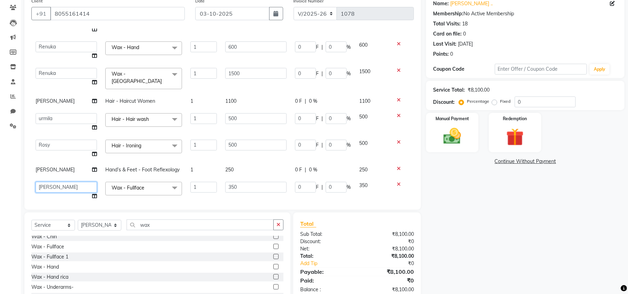
click at [40, 182] on select "[PERSON_NAME] [PERSON_NAME] Renuka Rosy urmila" at bounding box center [66, 187] width 61 height 11
select select "50499"
click at [461, 131] on img at bounding box center [452, 136] width 30 height 21
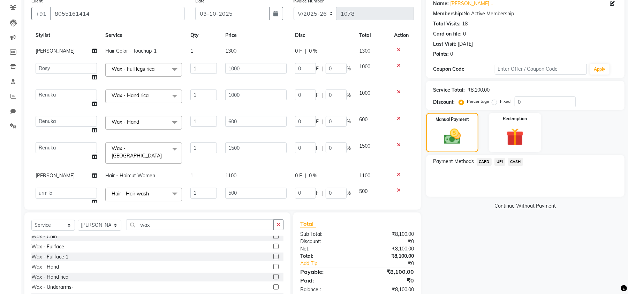
scroll to position [0, 0]
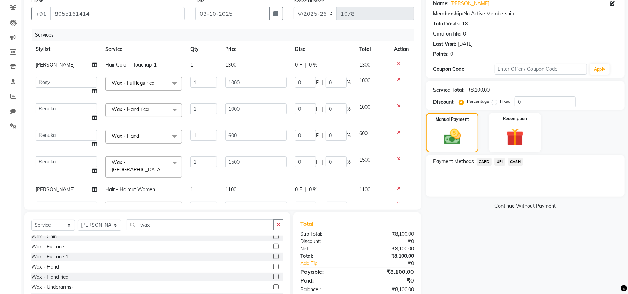
click at [513, 162] on span "CASH" at bounding box center [515, 162] width 15 height 8
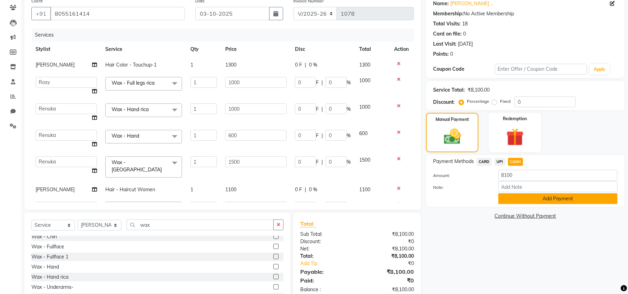
click at [542, 198] on button "Add Payment" at bounding box center [558, 199] width 119 height 11
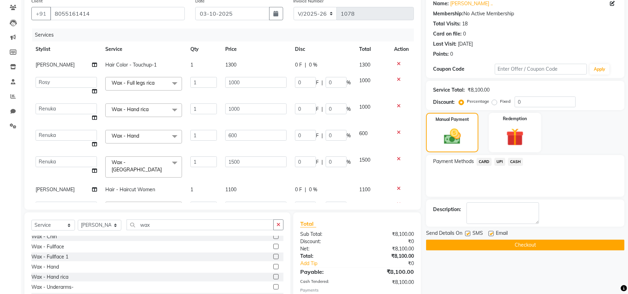
click at [465, 231] on div "Send Details On SMS Email" at bounding box center [525, 234] width 199 height 9
click at [467, 233] on label at bounding box center [467, 233] width 5 height 5
click at [467, 233] on input "checkbox" at bounding box center [467, 234] width 5 height 5
checkbox input "false"
click at [490, 234] on label at bounding box center [491, 233] width 5 height 5
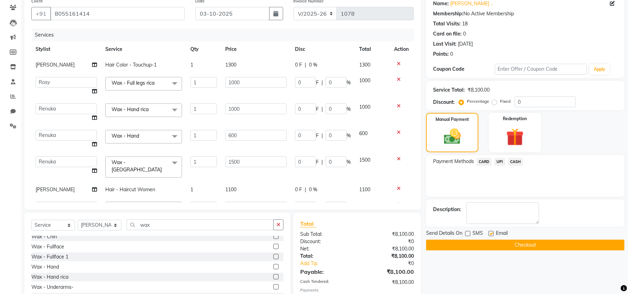
click at [490, 234] on input "checkbox" at bounding box center [491, 234] width 5 height 5
checkbox input "false"
click at [497, 246] on button "Checkout" at bounding box center [525, 245] width 199 height 11
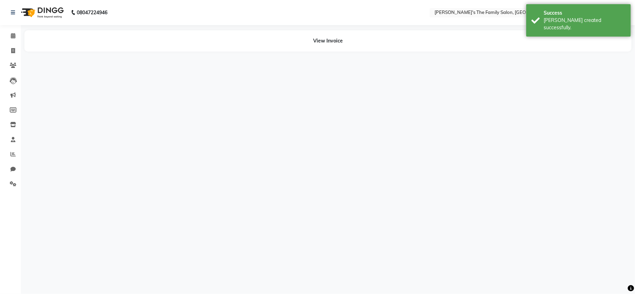
select select "50500"
select select "50499"
select select "50502"
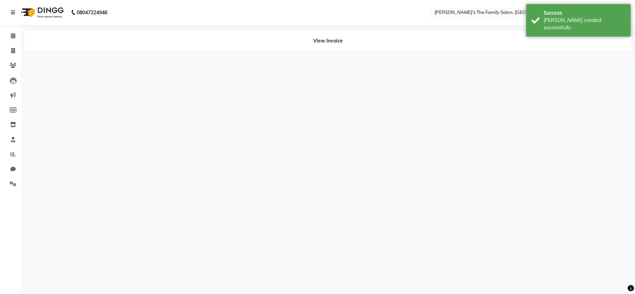
select select "50502"
select select "50500"
select select "64187"
select select "50499"
select select "50500"
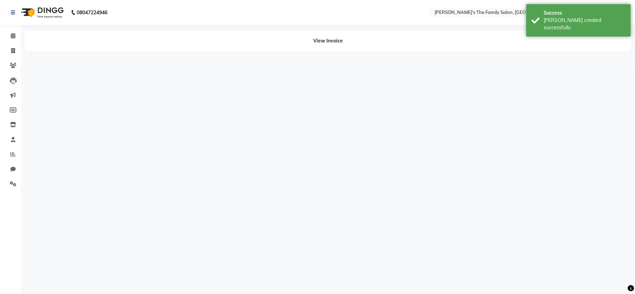
select select "50499"
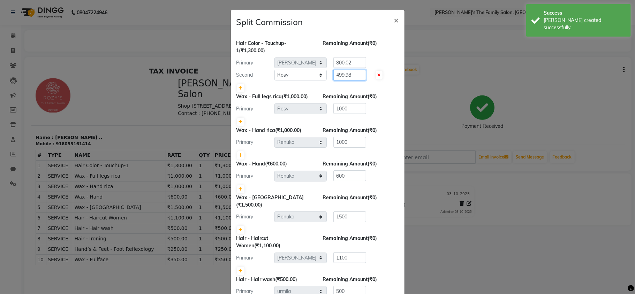
click at [354, 73] on input "499.98" at bounding box center [350, 75] width 33 height 11
type input "4"
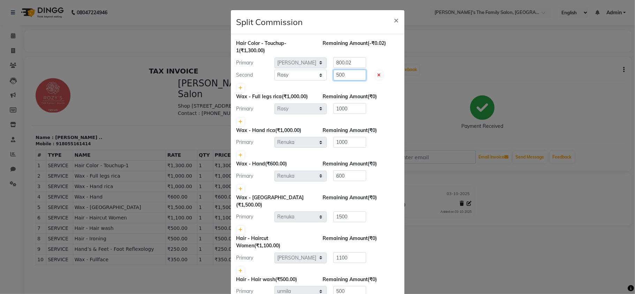
type input "500"
click at [350, 64] on input "800.02" at bounding box center [350, 62] width 33 height 11
type input "800"
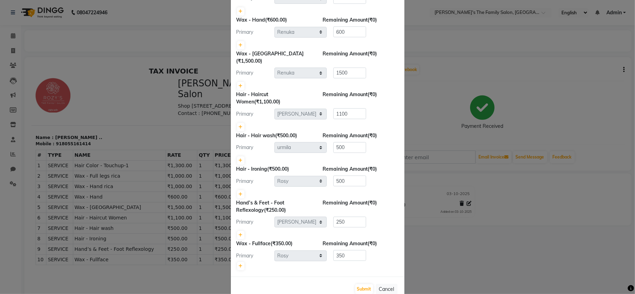
scroll to position [156, 0]
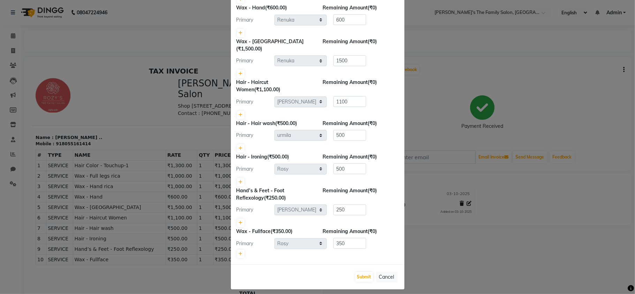
click at [297, 210] on div "Hand’s & Feet - Foot Reflexology (₹250.00) Remaining Amount (₹0) Primary Select…" at bounding box center [318, 207] width 163 height 41
click at [263, 193] on div "Hand’s & Feet - Foot Reflexology (₹250.00) Remaining Amount (₹0) Primary Select…" at bounding box center [318, 207] width 163 height 41
click at [264, 195] on span "(₹250.00)" at bounding box center [275, 198] width 22 height 6
click at [239, 221] on icon at bounding box center [241, 223] width 4 height 4
type input "125"
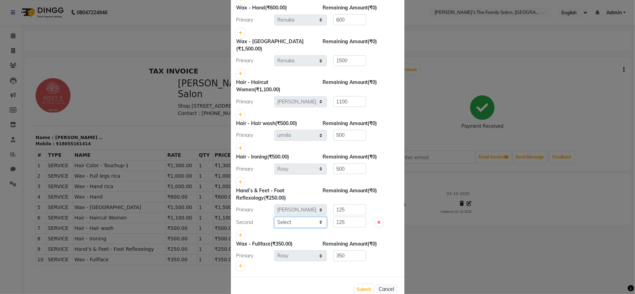
click at [289, 218] on select "Select [PERSON_NAME] [PERSON_NAME] Renuka Rosy urmila" at bounding box center [301, 222] width 52 height 11
select select "50502"
click at [275, 217] on select "Select [PERSON_NAME] [PERSON_NAME] Renuka Rosy urmila" at bounding box center [301, 222] width 52 height 11
click at [349, 205] on input "125" at bounding box center [350, 210] width 33 height 11
type input "1"
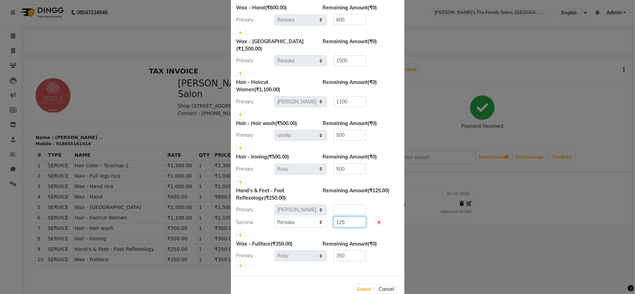
click at [351, 217] on input "125" at bounding box center [350, 222] width 33 height 11
type input "1"
type input "250"
click at [293, 217] on select "Select [PERSON_NAME] [PERSON_NAME] Renuka Rosy urmila" at bounding box center [301, 222] width 52 height 11
click at [275, 217] on select "Select [PERSON_NAME] [PERSON_NAME] Renuka Rosy urmila" at bounding box center [301, 222] width 52 height 11
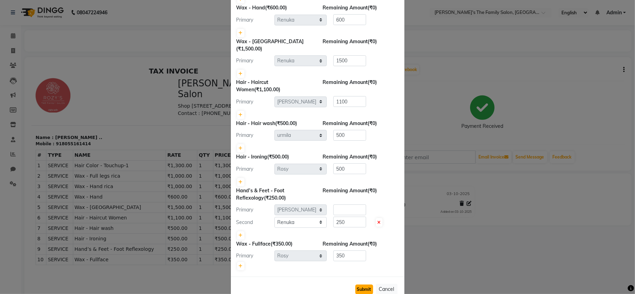
click at [363, 285] on button "Submit" at bounding box center [364, 290] width 18 height 10
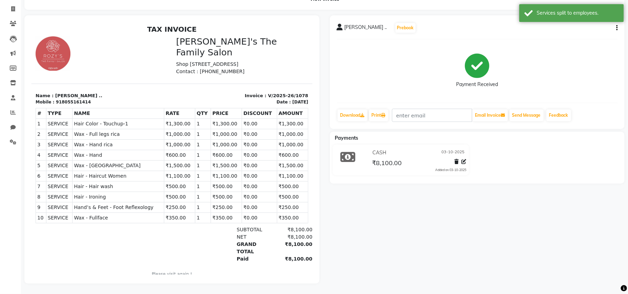
scroll to position [46, 0]
click at [12, 6] on icon at bounding box center [13, 8] width 4 height 5
select select "service"
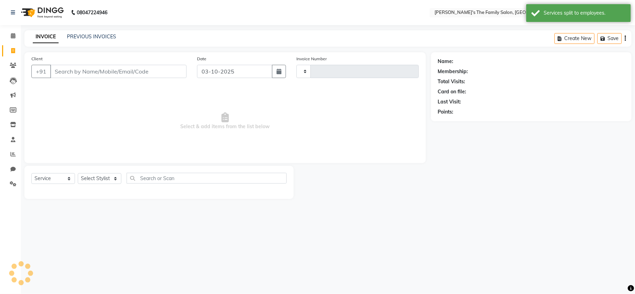
type input "1079"
select select "6537"
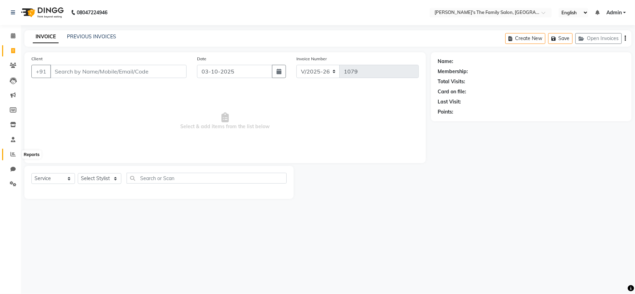
click at [9, 152] on span at bounding box center [13, 155] width 12 height 8
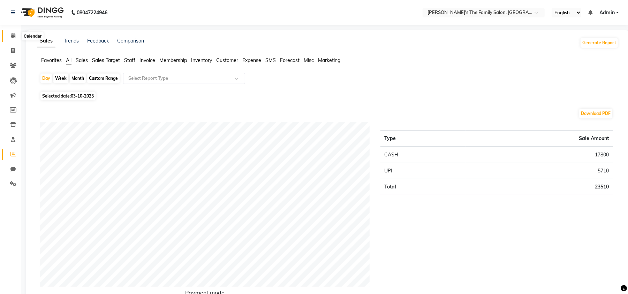
click at [12, 33] on icon at bounding box center [13, 35] width 5 height 5
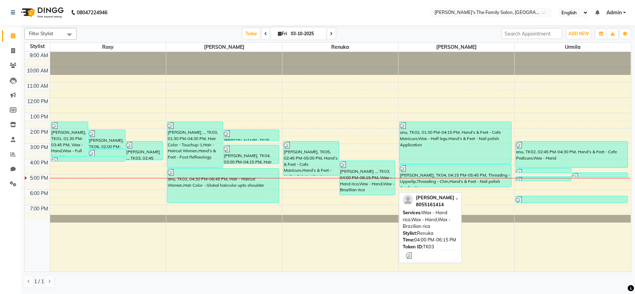
click at [350, 178] on div "[PERSON_NAME] .., TK03, 04:00 PM-06:15 PM, Wax - Hand rica,Wax - Hand,Wax - Bra…" at bounding box center [367, 178] width 55 height 34
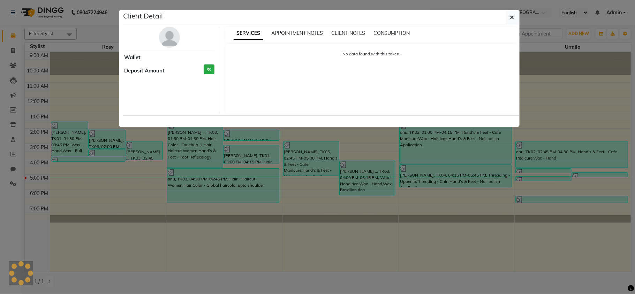
select select "3"
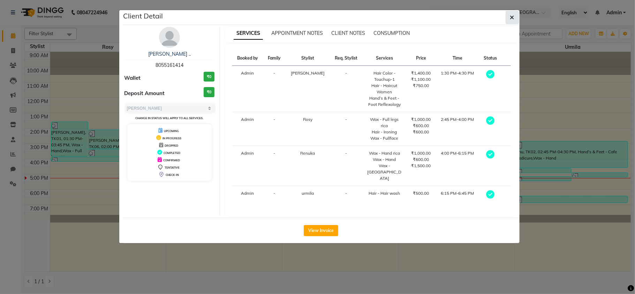
click at [511, 12] on button "button" at bounding box center [512, 17] width 13 height 13
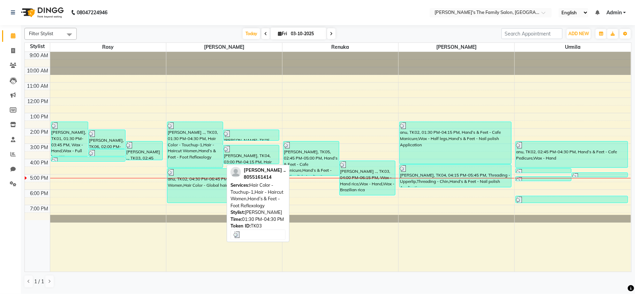
click at [179, 136] on div "[PERSON_NAME] .., TK03, 01:30 PM-04:30 PM, Hair Color - Touchup-1,Hair - Haircu…" at bounding box center [194, 145] width 55 height 46
select select "3"
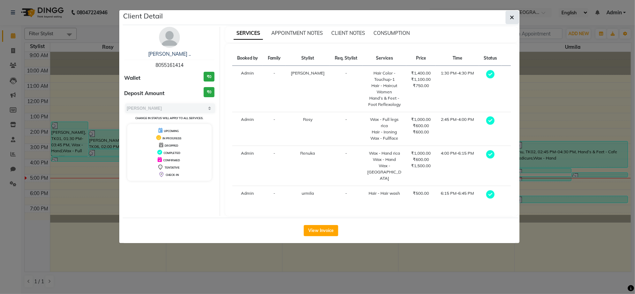
click at [515, 18] on button "button" at bounding box center [512, 17] width 13 height 13
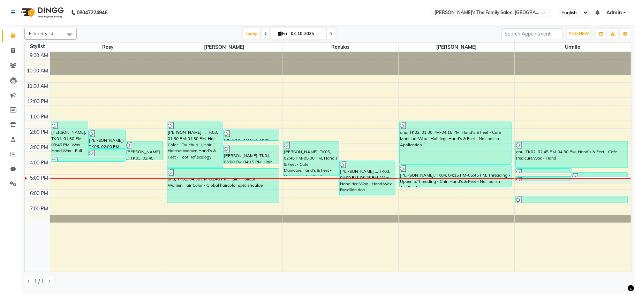
click at [583, 181] on div "9:00 AM 10:00 AM 11:00 AM 12:00 PM 1:00 PM 2:00 PM 3:00 PM 4:00 PM 5:00 PM 6:00…" at bounding box center [328, 162] width 606 height 220
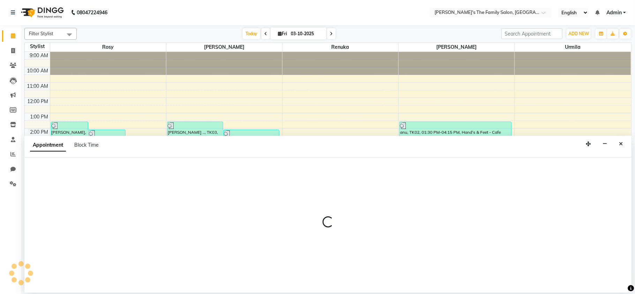
select select "64187"
select select "1020"
select select "tentative"
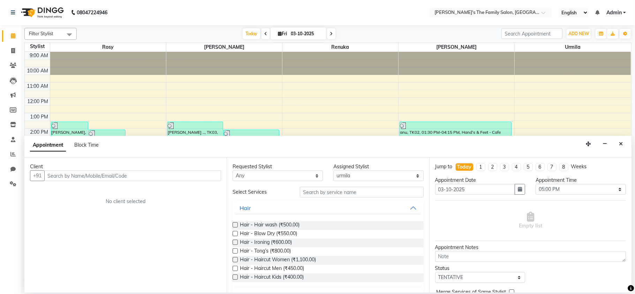
click at [62, 175] on input "text" at bounding box center [132, 176] width 177 height 11
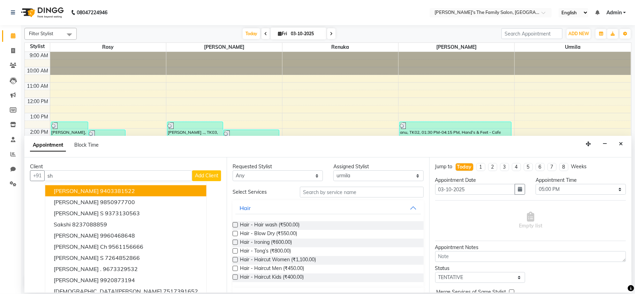
type input "s"
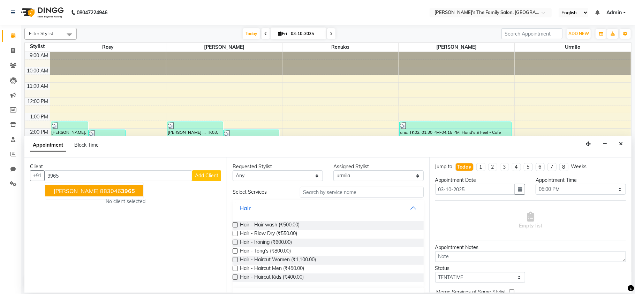
click at [80, 188] on span "[PERSON_NAME]" at bounding box center [76, 191] width 45 height 7
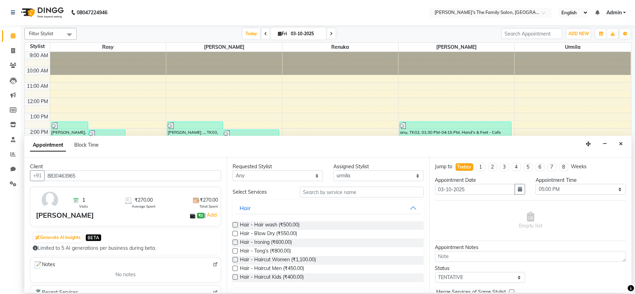
type input "8830463965"
click at [310, 190] on input "text" at bounding box center [362, 192] width 124 height 11
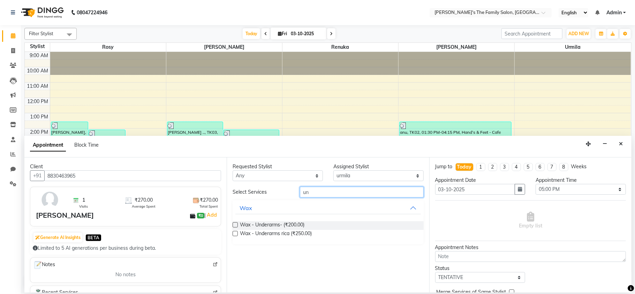
type input "un"
click at [236, 226] on label at bounding box center [235, 225] width 5 height 5
click at [236, 226] on input "checkbox" at bounding box center [235, 226] width 5 height 5
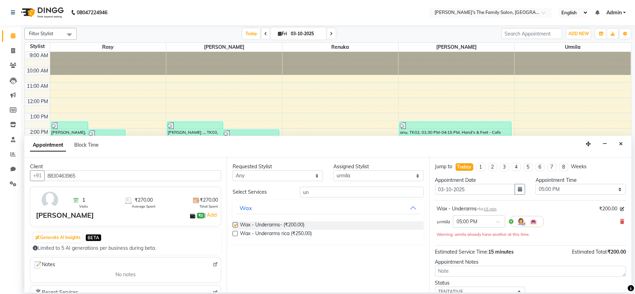
checkbox input "false"
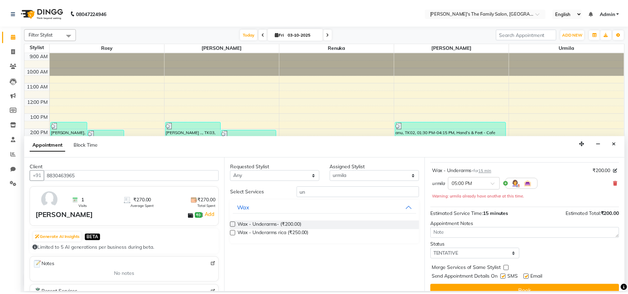
scroll to position [50, 0]
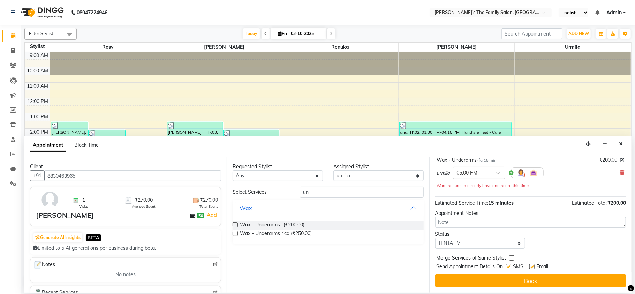
click at [532, 265] on label at bounding box center [532, 266] width 5 height 5
click at [532, 265] on input "checkbox" at bounding box center [532, 267] width 5 height 5
checkbox input "false"
click at [509, 266] on label at bounding box center [508, 266] width 5 height 5
click at [509, 266] on input "checkbox" at bounding box center [508, 267] width 5 height 5
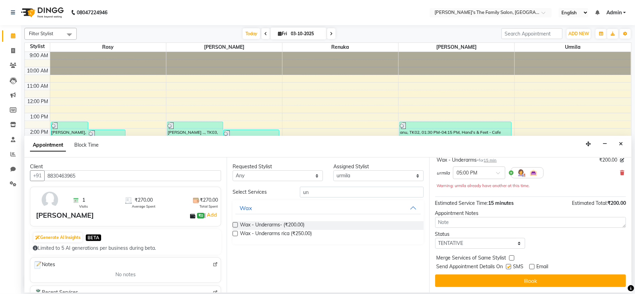
checkbox input "false"
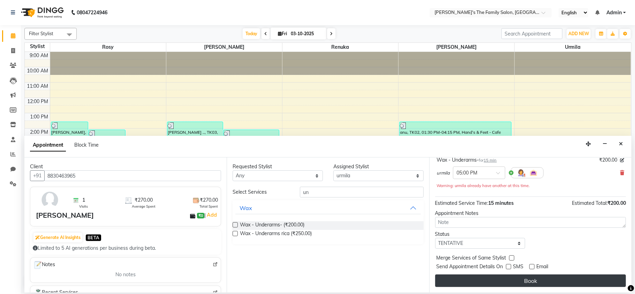
click at [512, 279] on button "Book" at bounding box center [530, 281] width 191 height 13
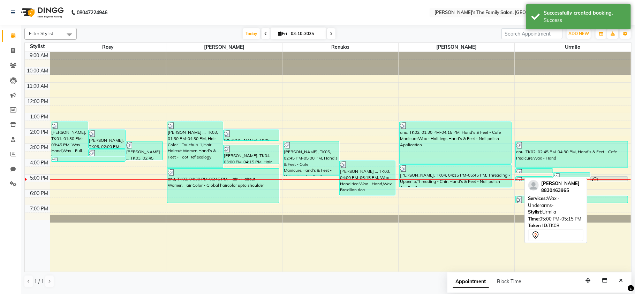
click at [604, 179] on div at bounding box center [609, 181] width 36 height 8
select select "7"
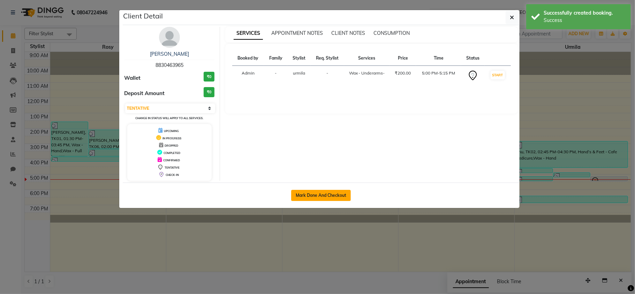
click at [334, 195] on button "Mark Done And Checkout" at bounding box center [321, 195] width 60 height 11
select select "service"
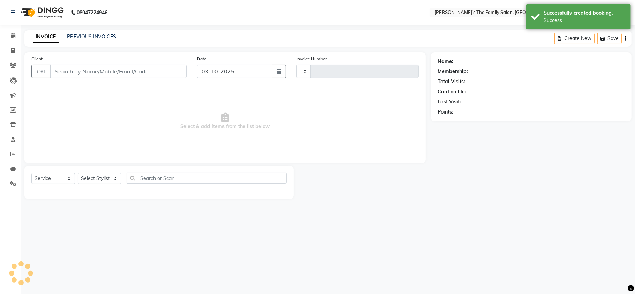
type input "1079"
select select "3"
select select "6537"
type input "8830463965"
select select "64187"
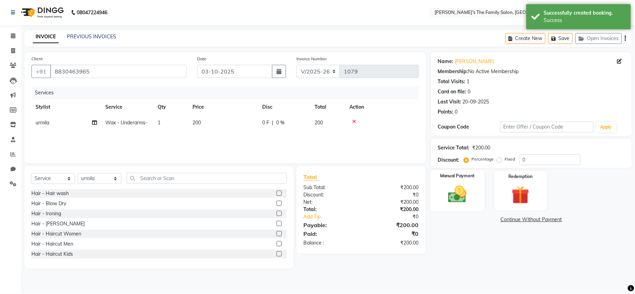
click at [460, 201] on img at bounding box center [457, 195] width 30 height 22
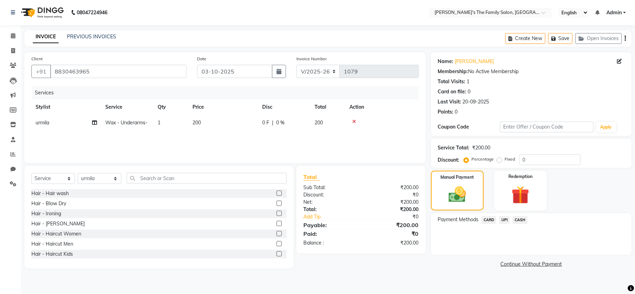
click at [506, 218] on span "UPI" at bounding box center [504, 220] width 11 height 8
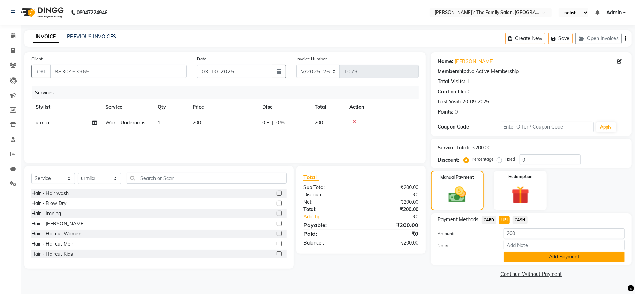
click at [561, 259] on button "Add Payment" at bounding box center [564, 257] width 121 height 11
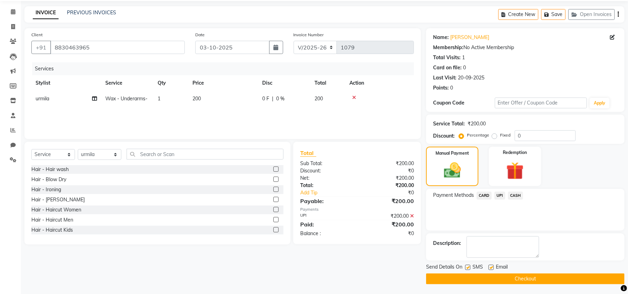
scroll to position [25, 0]
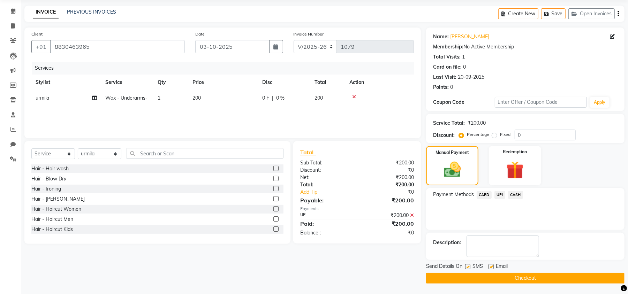
click at [553, 276] on button "Checkout" at bounding box center [525, 278] width 199 height 11
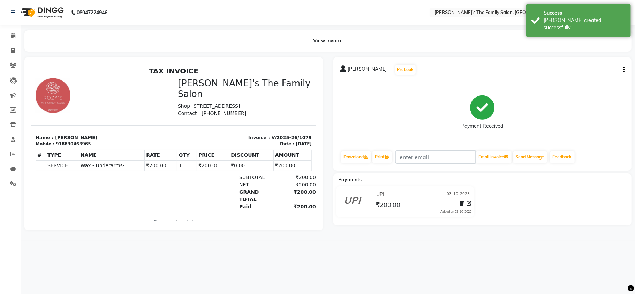
drag, startPoint x: 553, startPoint y: 276, endPoint x: 458, endPoint y: 229, distance: 105.6
click at [458, 229] on div "08047224946 Select Location × [PERSON_NAME]'s The Family Salon, Koregaon Park E…" at bounding box center [317, 147] width 635 height 294
click at [13, 35] on icon at bounding box center [13, 35] width 5 height 5
